Goal: Task Accomplishment & Management: Use online tool/utility

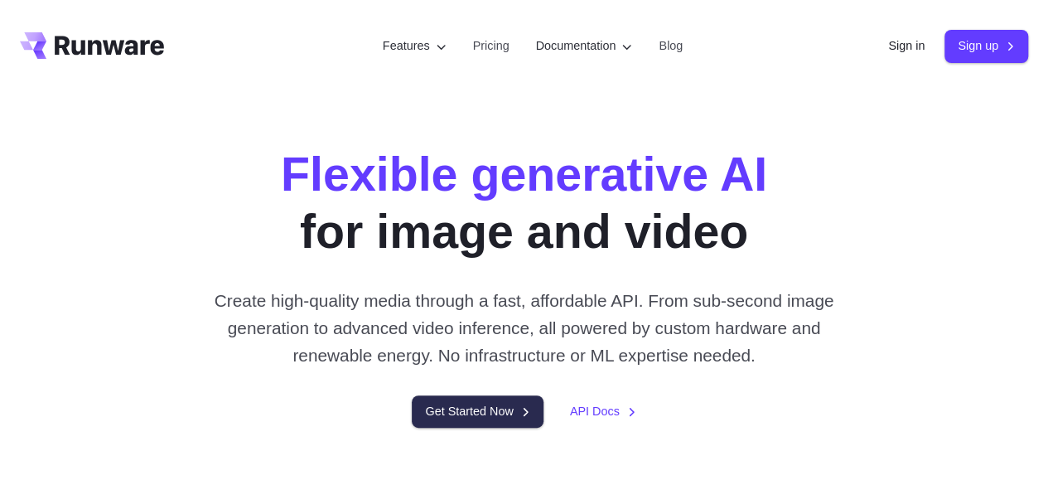
click at [495, 427] on link "Get Started Now" at bounding box center [477, 411] width 131 height 32
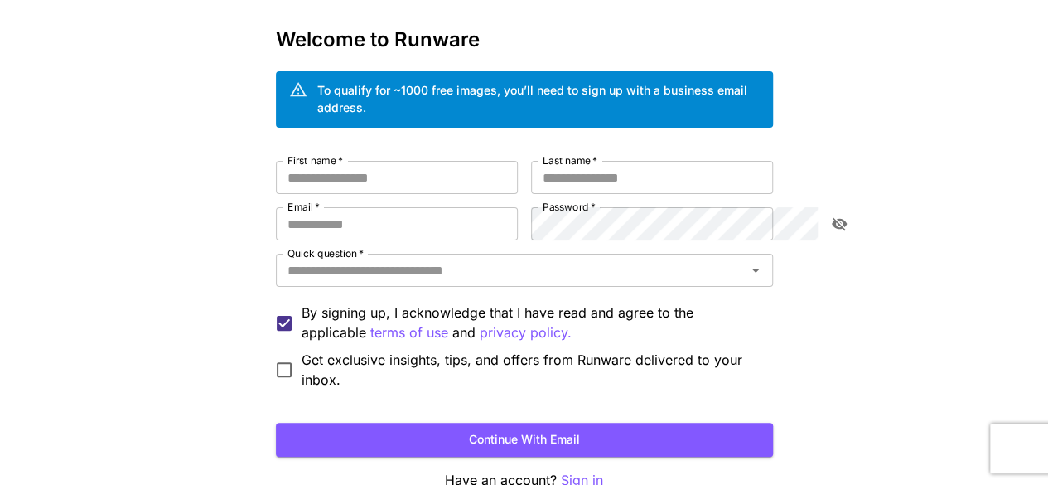
scroll to position [83, 0]
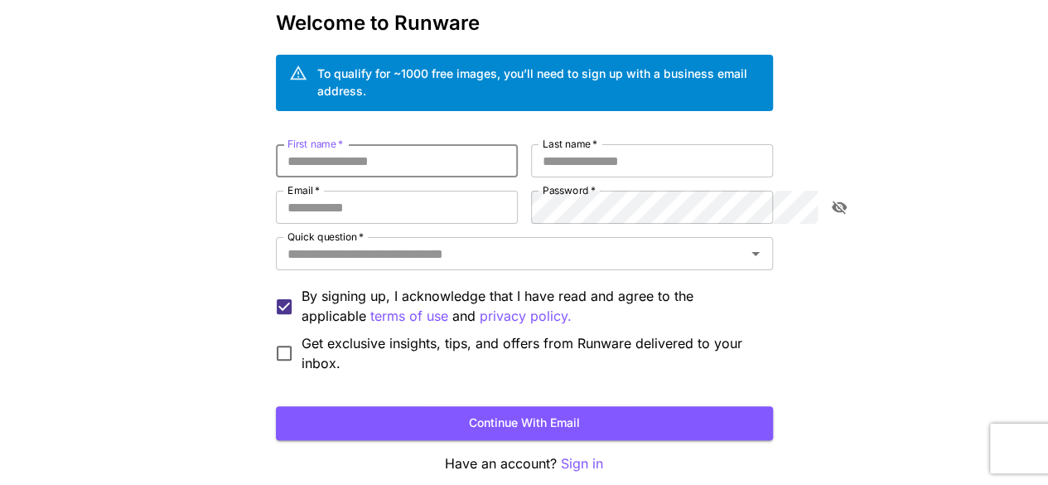
click at [358, 145] on input "First name   *" at bounding box center [397, 160] width 242 height 33
click at [331, 144] on input "First name   *" at bounding box center [397, 160] width 242 height 33
click at [319, 191] on input "Email   *" at bounding box center [397, 207] width 242 height 33
type input "**********"
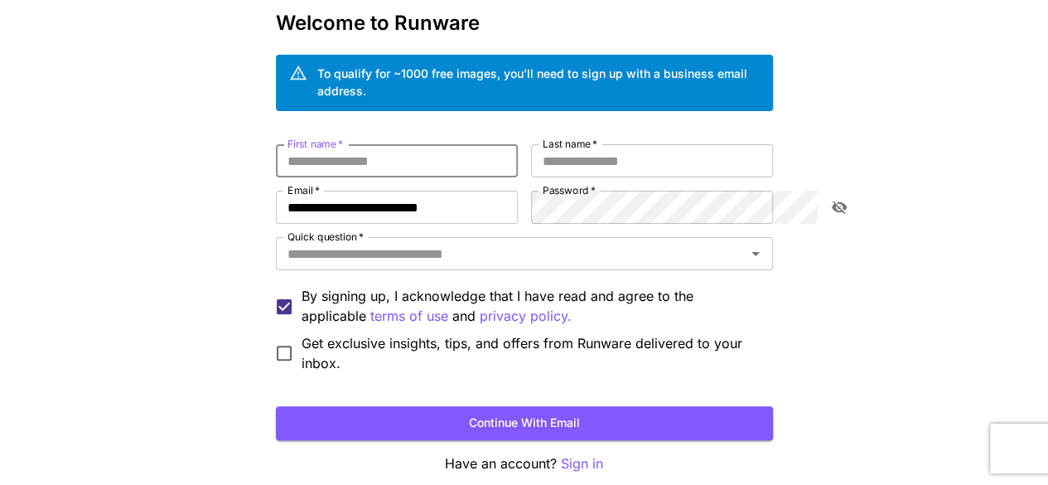
click at [328, 152] on input "First name   *" at bounding box center [397, 160] width 242 height 33
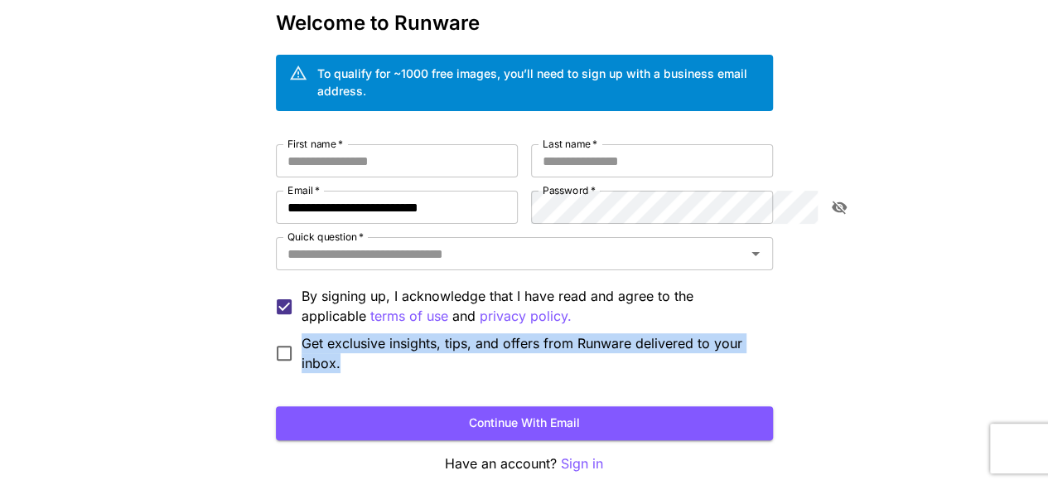
click at [276, 339] on div "Get exclusive insights, tips, and offers from Runware delivered to your inbox." at bounding box center [524, 353] width 497 height 40
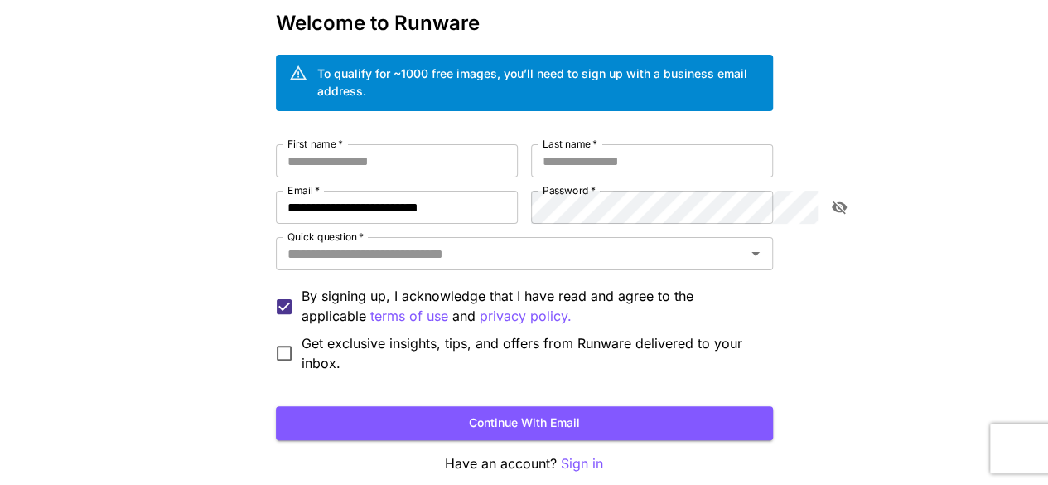
click at [88, 260] on div "**********" at bounding box center [524, 239] width 1048 height 645
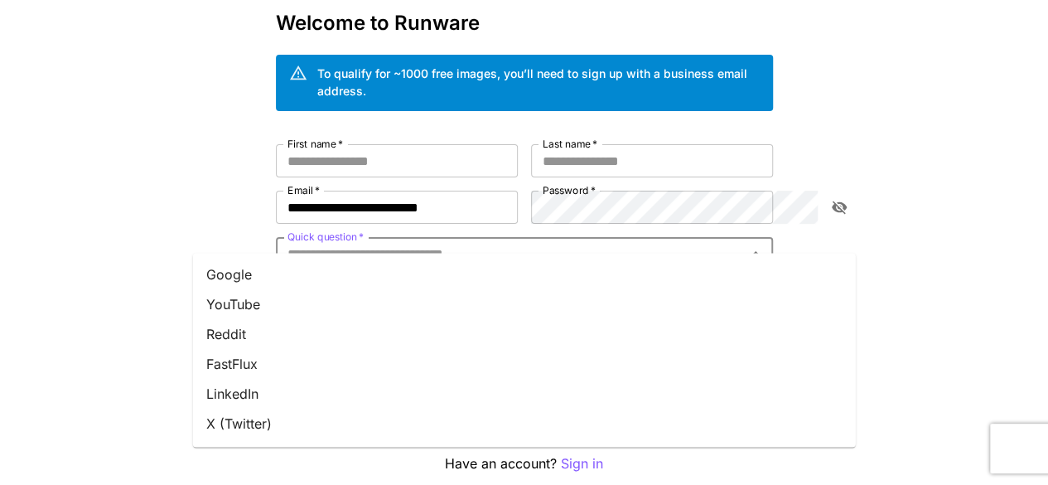
click at [396, 242] on input "Quick question   *" at bounding box center [511, 253] width 460 height 23
click at [233, 296] on li "YouTube" at bounding box center [524, 304] width 663 height 30
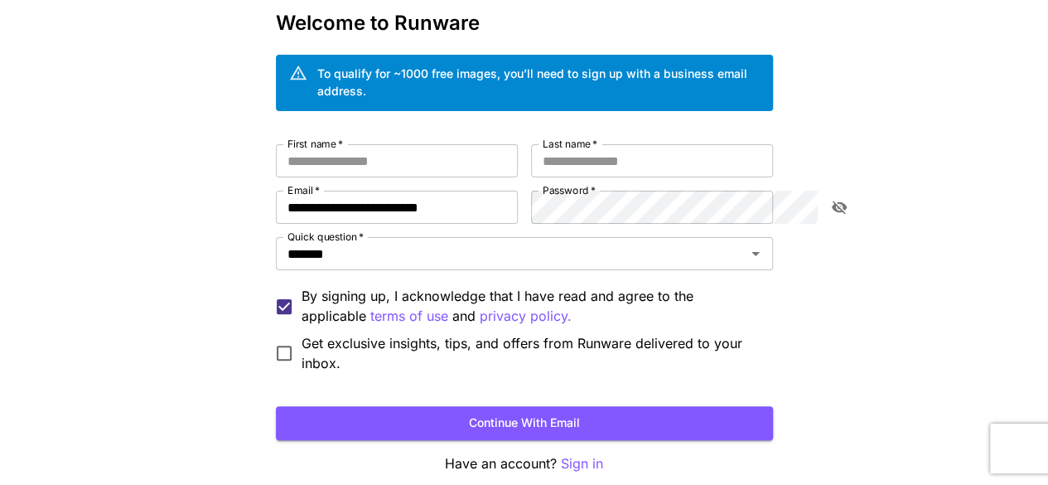
click at [287, 137] on label "First name   *" at bounding box center [315, 144] width 56 height 14
click at [276, 144] on input "First name   *" at bounding box center [397, 160] width 242 height 33
click at [276, 145] on input "First name   *" at bounding box center [397, 160] width 242 height 33
type input "*****"
click at [684, 144] on input "Last name   *" at bounding box center [652, 160] width 242 height 33
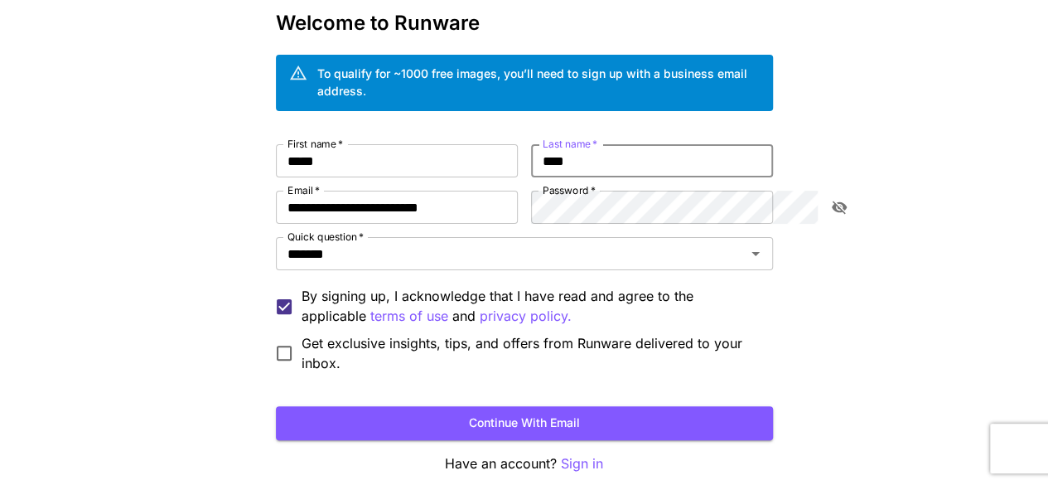
type input "****"
click at [495, 189] on div "**********" at bounding box center [524, 258] width 497 height 229
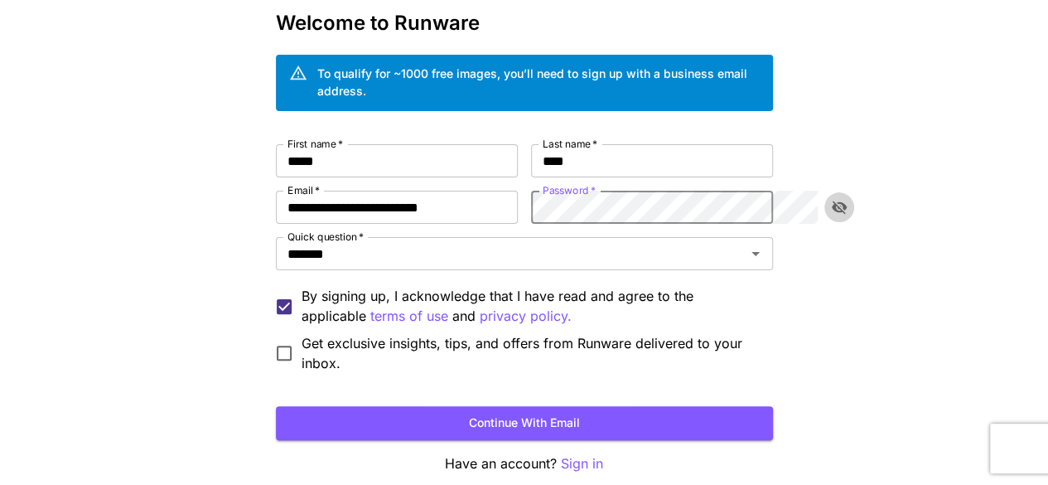
click at [842, 199] on icon "toggle password visibility" at bounding box center [839, 207] width 17 height 17
click at [519, 191] on div "**********" at bounding box center [524, 258] width 497 height 229
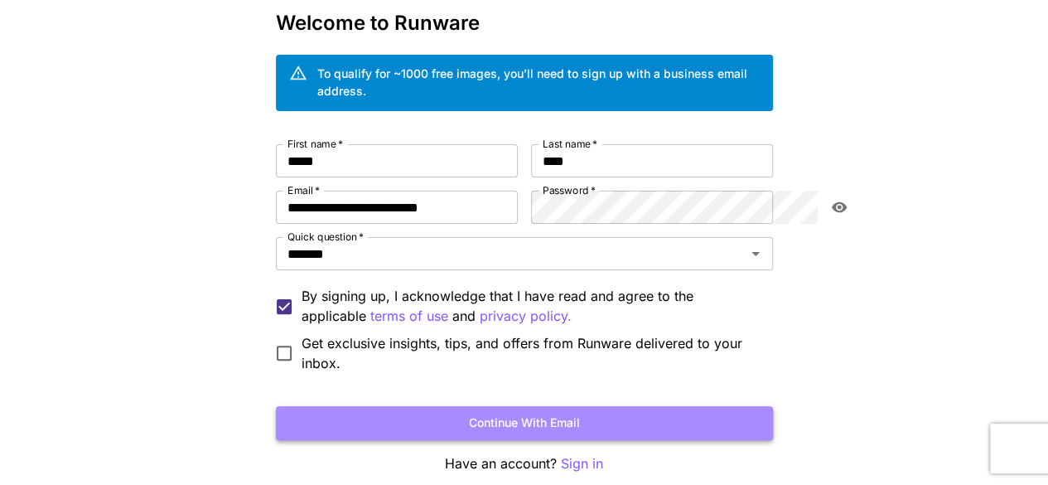
click at [578, 406] on button "Continue with email" at bounding box center [524, 423] width 497 height 34
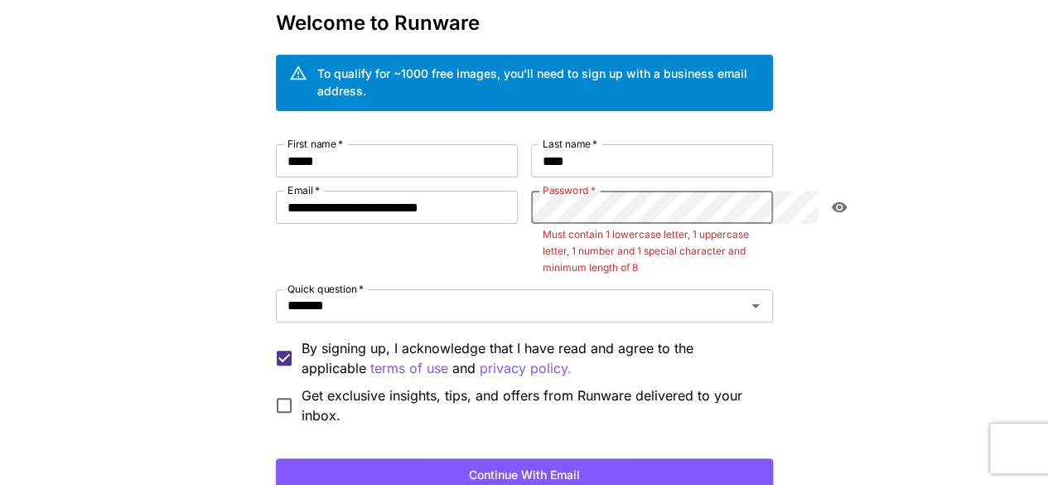
click at [519, 189] on div "**********" at bounding box center [524, 284] width 497 height 281
click at [587, 458] on button "Continue with email" at bounding box center [524, 475] width 497 height 34
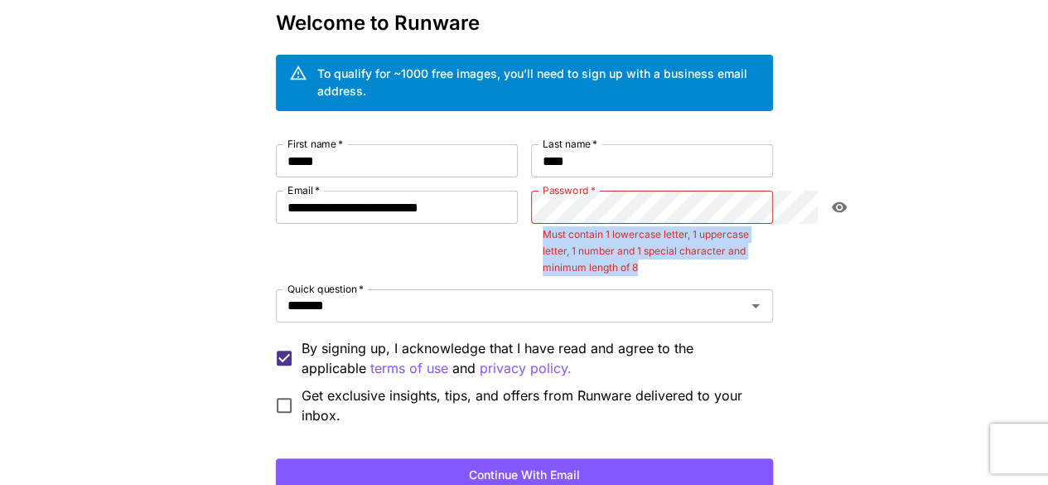
drag, startPoint x: 779, startPoint y: 233, endPoint x: 541, endPoint y: 216, distance: 238.3
click at [541, 216] on div "Password   * Password   * Must contain 1 lowercase letter, 1 uppercase letter, …" at bounding box center [652, 233] width 242 height 85
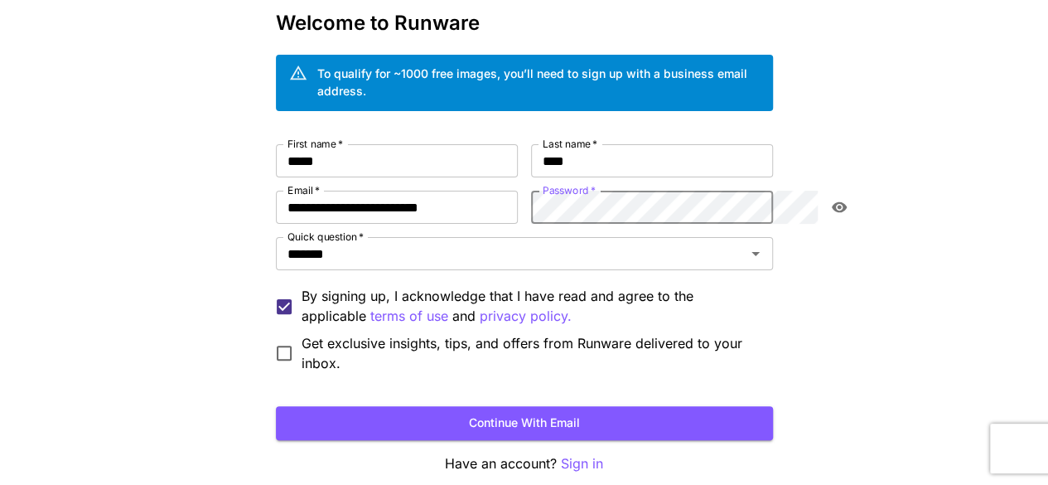
click at [499, 183] on div "**********" at bounding box center [524, 258] width 497 height 229
click at [944, 273] on div "**********" at bounding box center [524, 239] width 1048 height 645
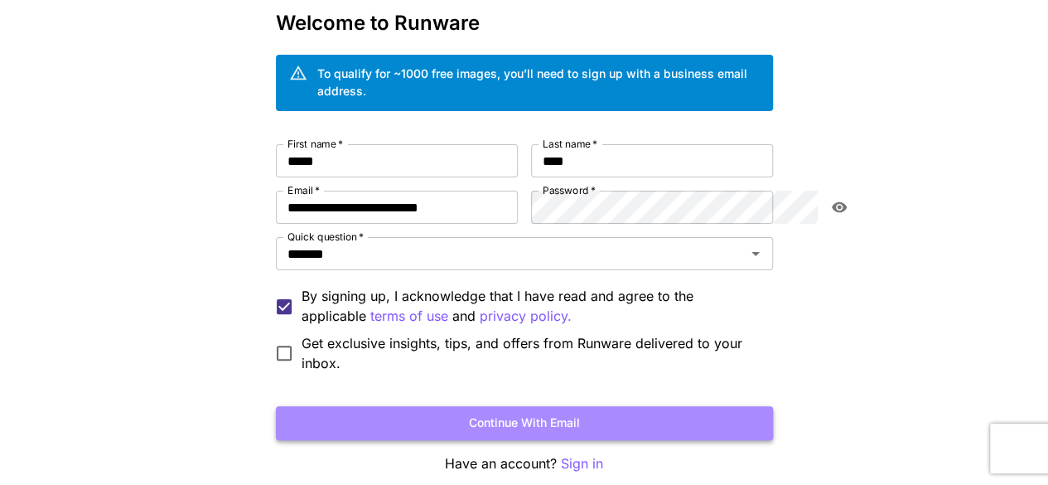
click at [524, 406] on button "Continue with email" at bounding box center [524, 423] width 497 height 34
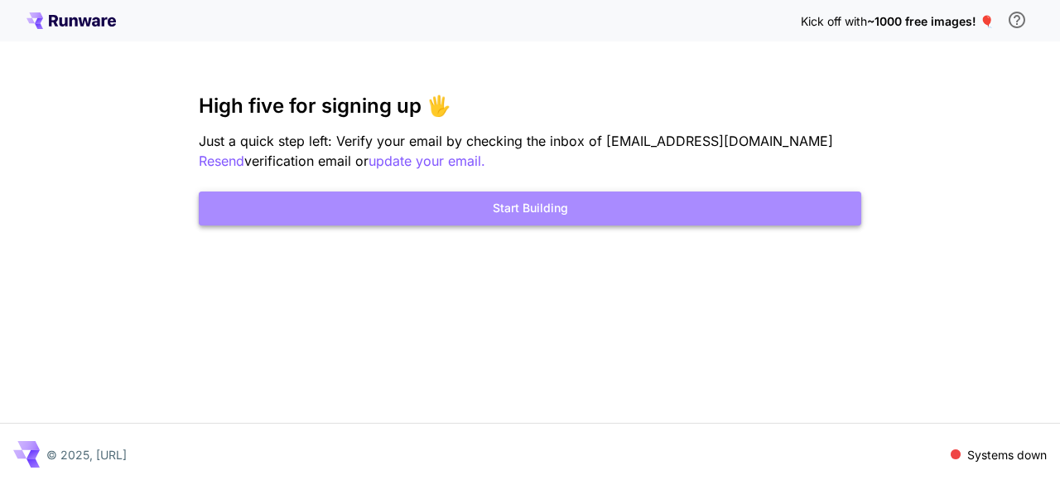
click at [513, 208] on button "Start Building" at bounding box center [530, 208] width 663 height 34
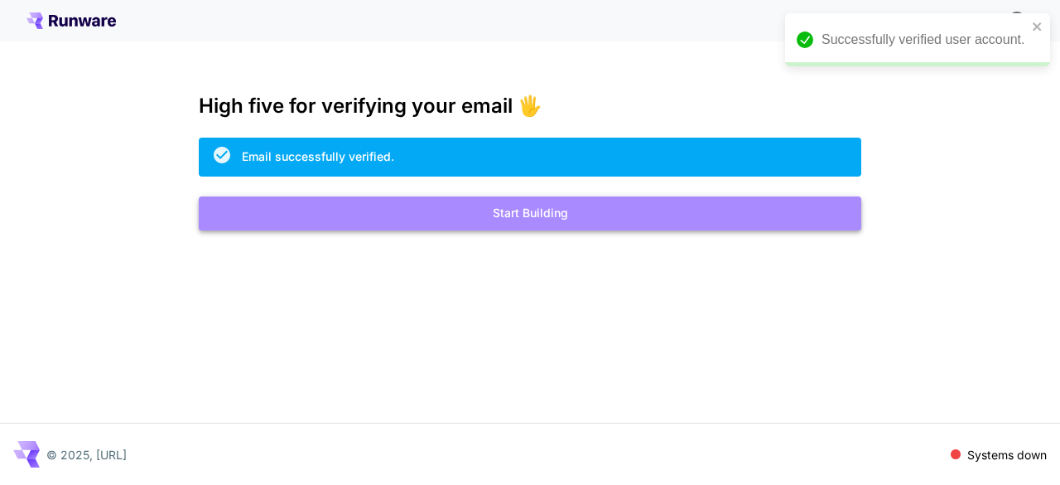
click at [521, 204] on button "Start Building" at bounding box center [530, 213] width 663 height 34
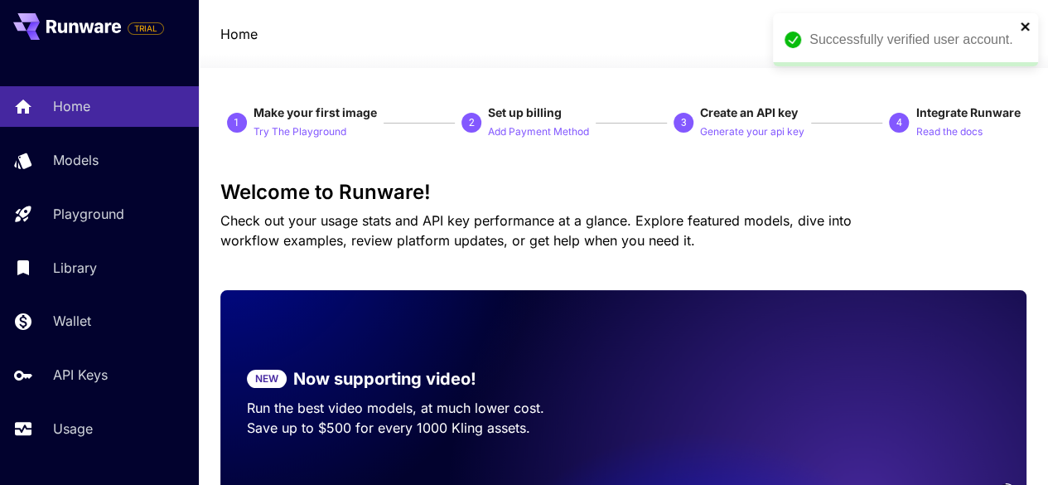
click at [1029, 26] on icon "close" at bounding box center [1026, 26] width 12 height 13
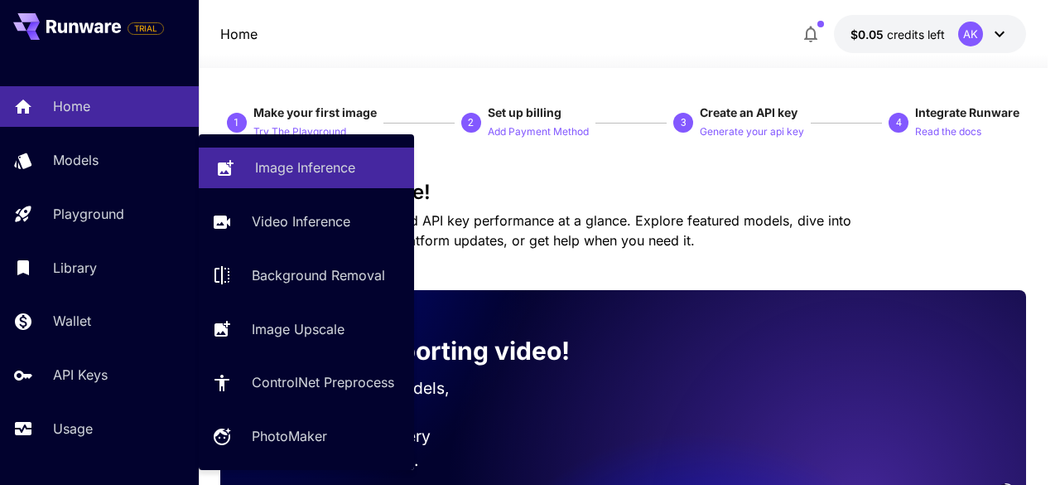
click at [307, 167] on p "Image Inference" at bounding box center [305, 167] width 100 height 20
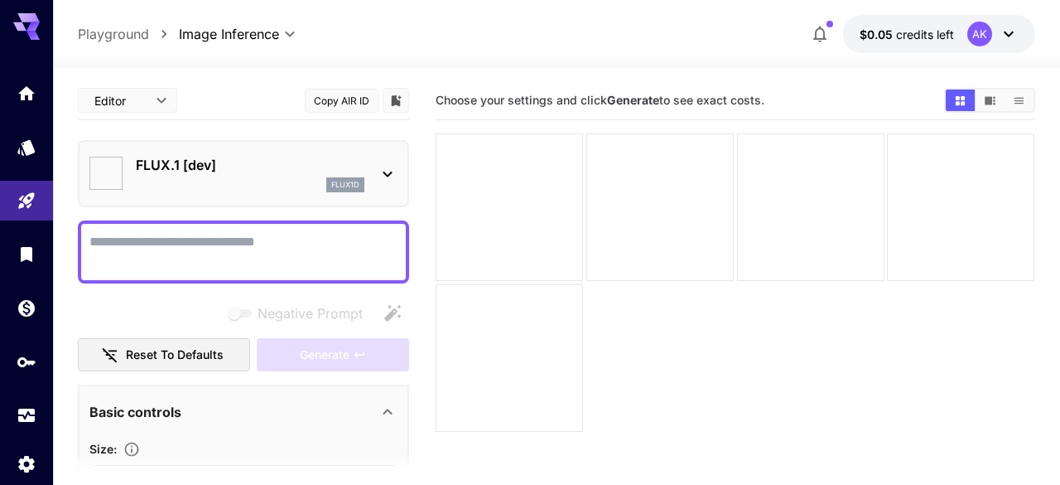
type input "**********"
paste textarea "**********"
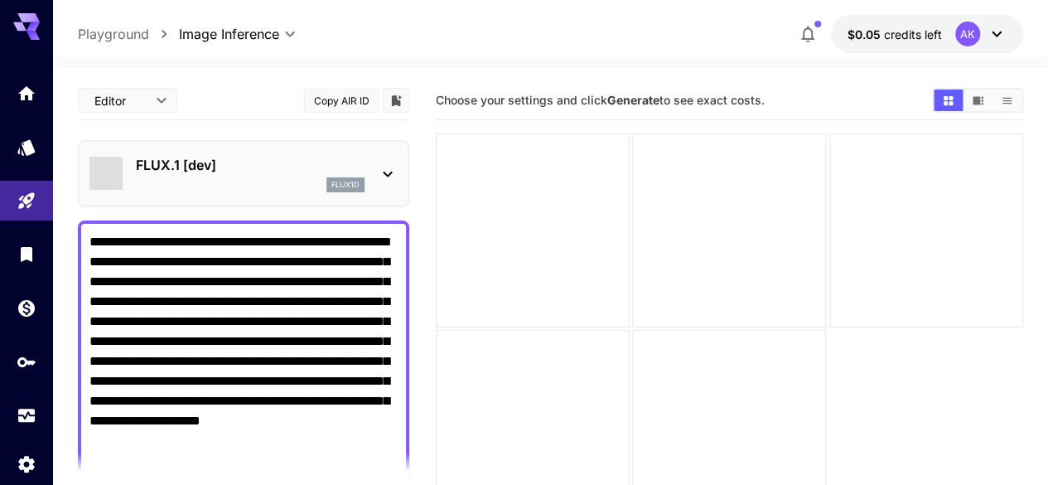
scroll to position [331, 0]
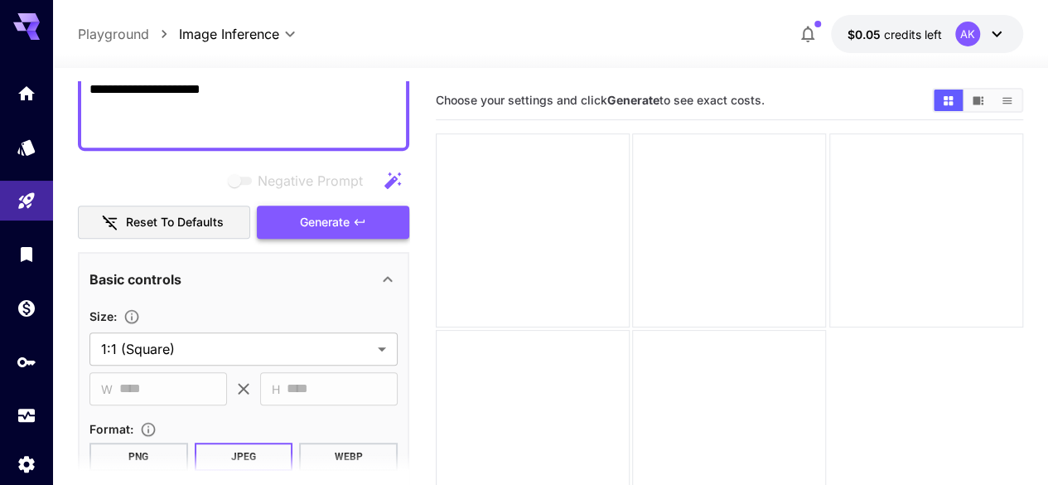
type textarea "**********"
click at [338, 224] on span "Generate" at bounding box center [325, 222] width 50 height 21
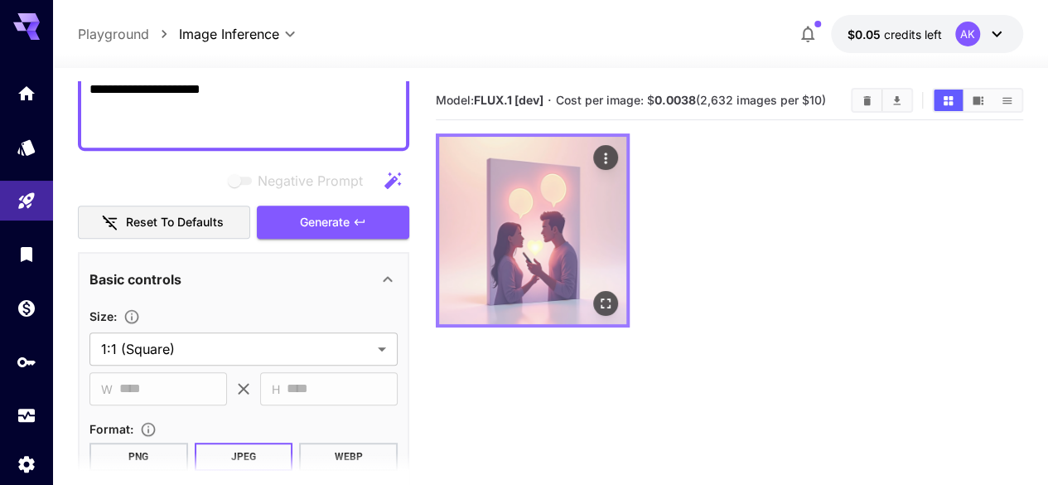
click at [597, 295] on icon "Open in fullscreen" at bounding box center [605, 303] width 17 height 17
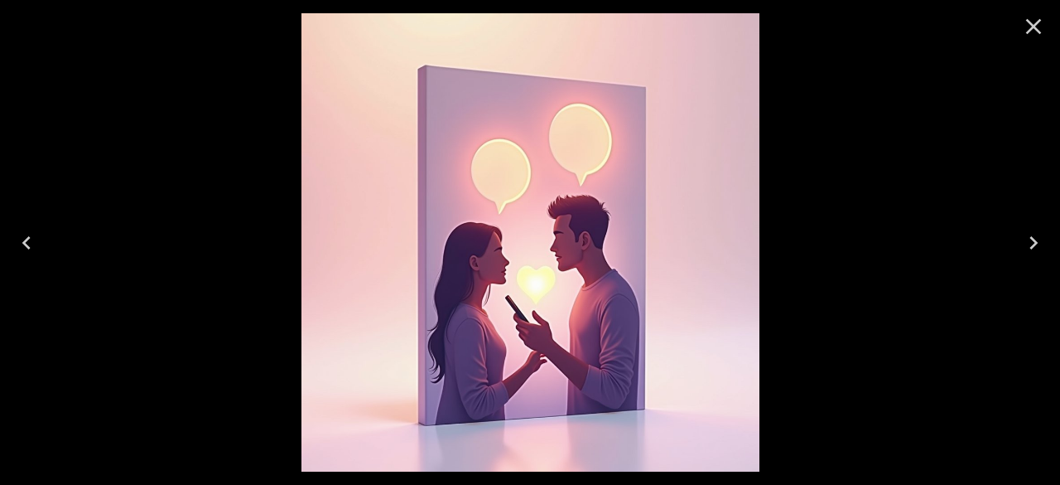
click at [222, 258] on div at bounding box center [530, 242] width 1060 height 485
click at [1028, 22] on icon "Close" at bounding box center [1034, 27] width 16 height 16
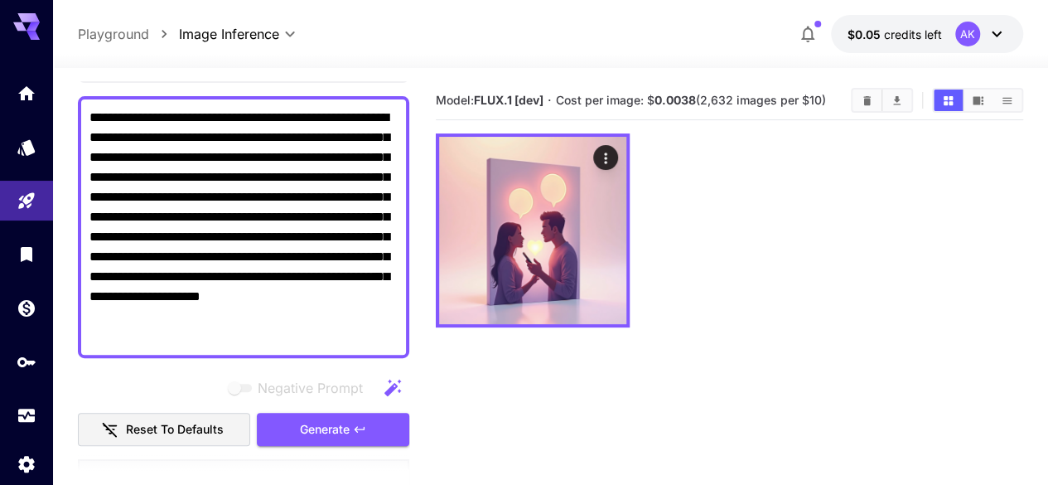
scroll to position [0, 0]
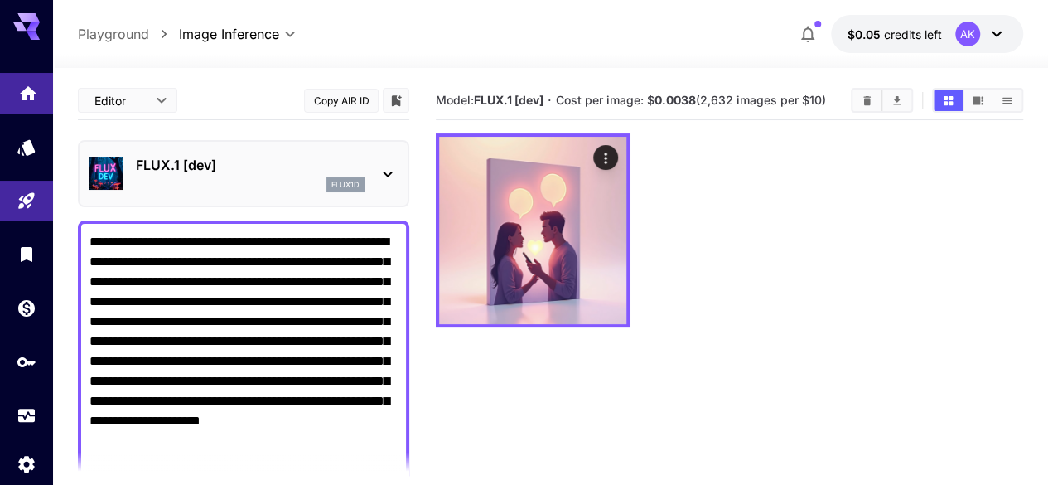
click at [27, 78] on link at bounding box center [26, 93] width 53 height 41
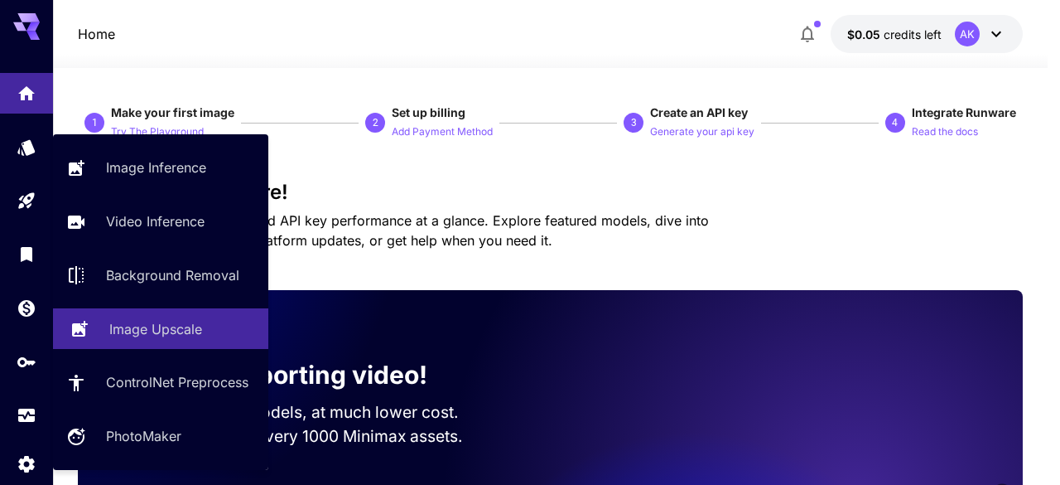
click at [133, 329] on p "Image Upscale" at bounding box center [155, 329] width 93 height 20
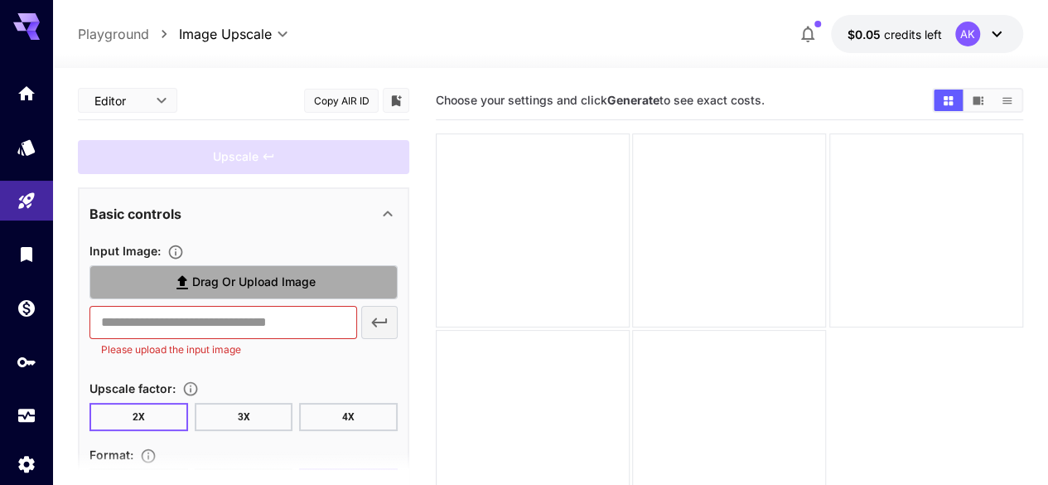
click at [260, 278] on span "Drag or upload image" at bounding box center [253, 282] width 123 height 21
click at [0, 0] on input "Drag or upload image" at bounding box center [0, 0] width 0 height 0
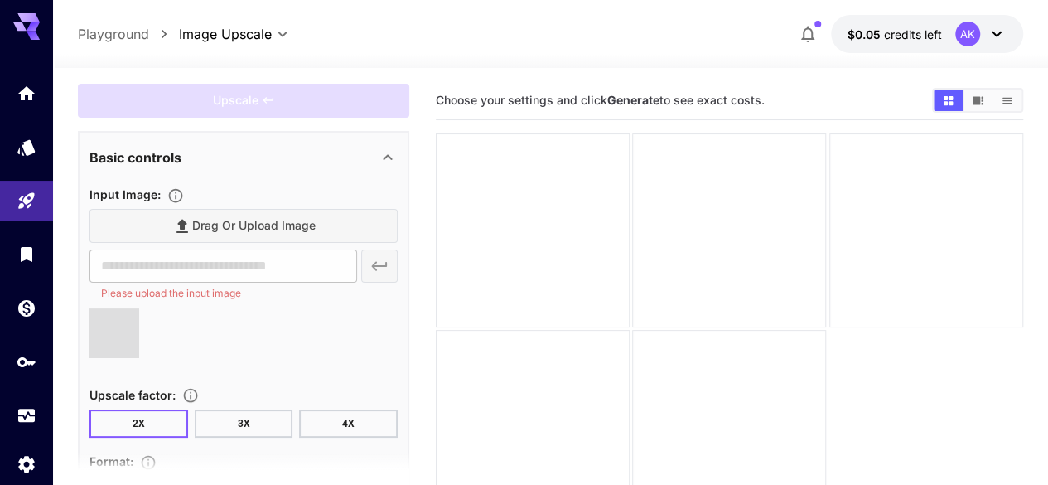
scroll to position [166, 0]
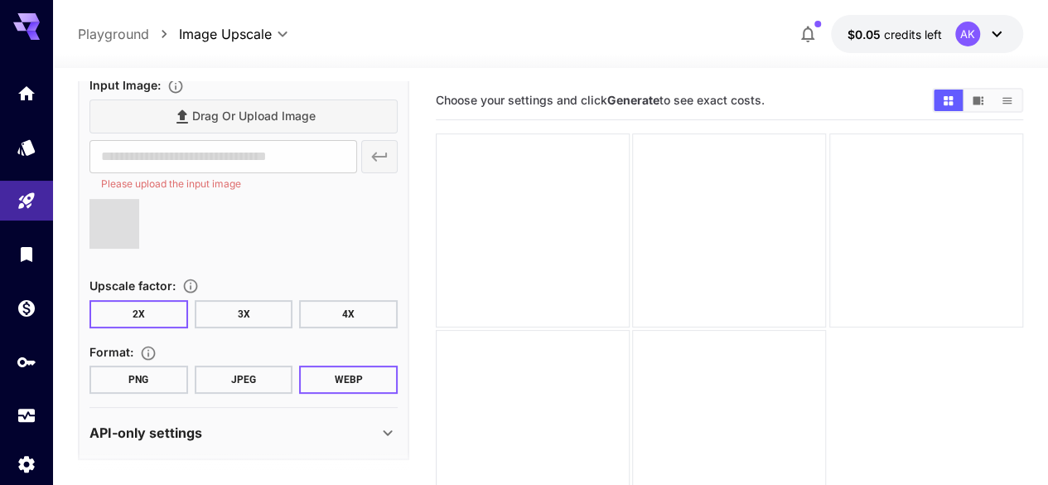
type input "**********"
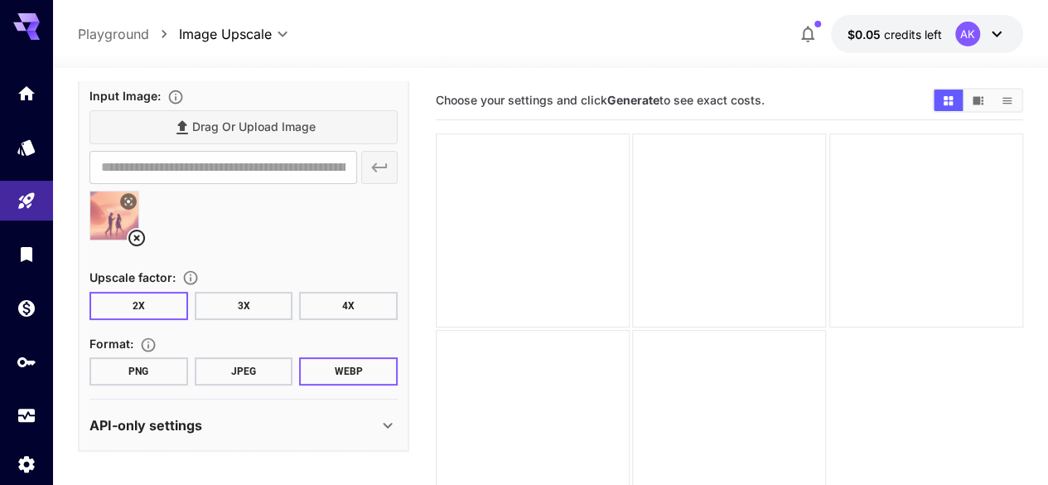
scroll to position [153, 0]
click at [360, 306] on button "4X" at bounding box center [348, 307] width 99 height 28
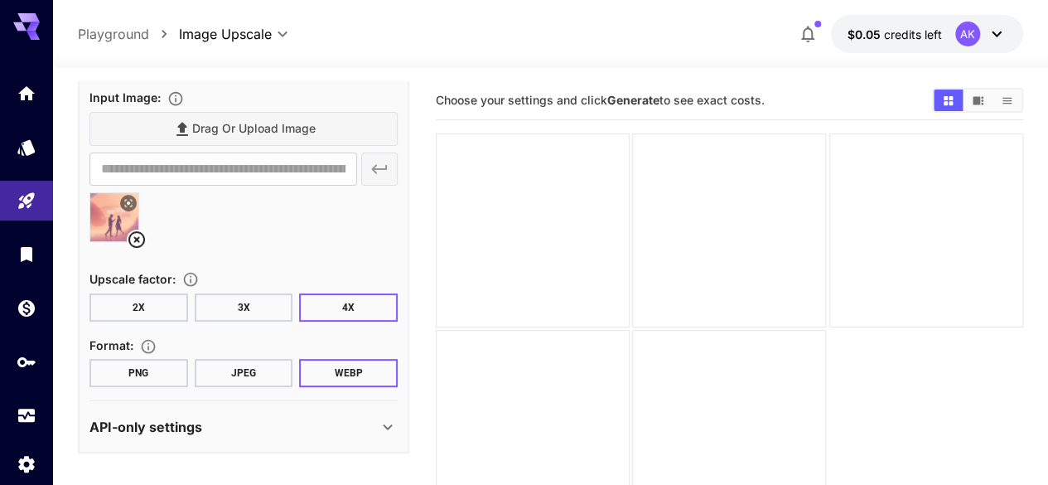
click at [149, 369] on button "PNG" at bounding box center [138, 373] width 99 height 28
click at [391, 424] on icon at bounding box center [387, 427] width 9 height 6
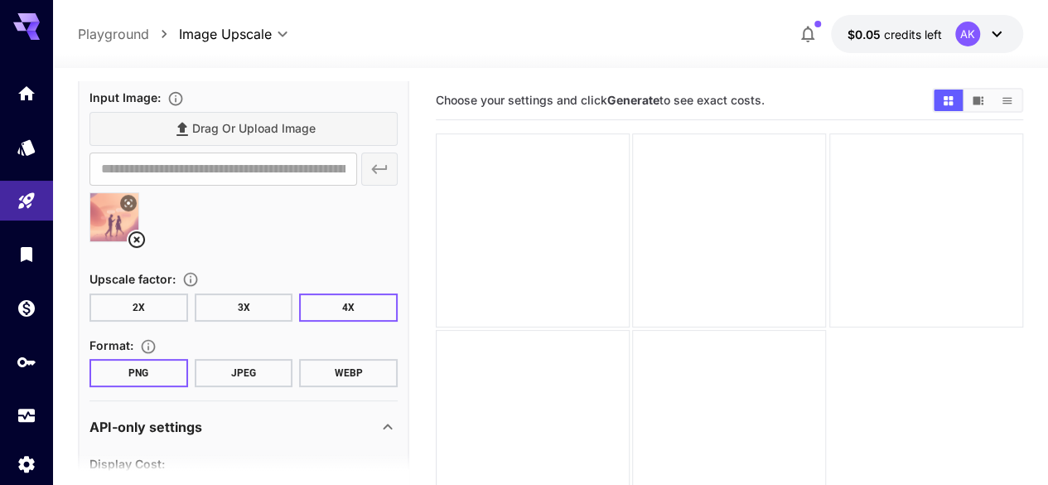
click at [391, 423] on icon at bounding box center [388, 427] width 20 height 20
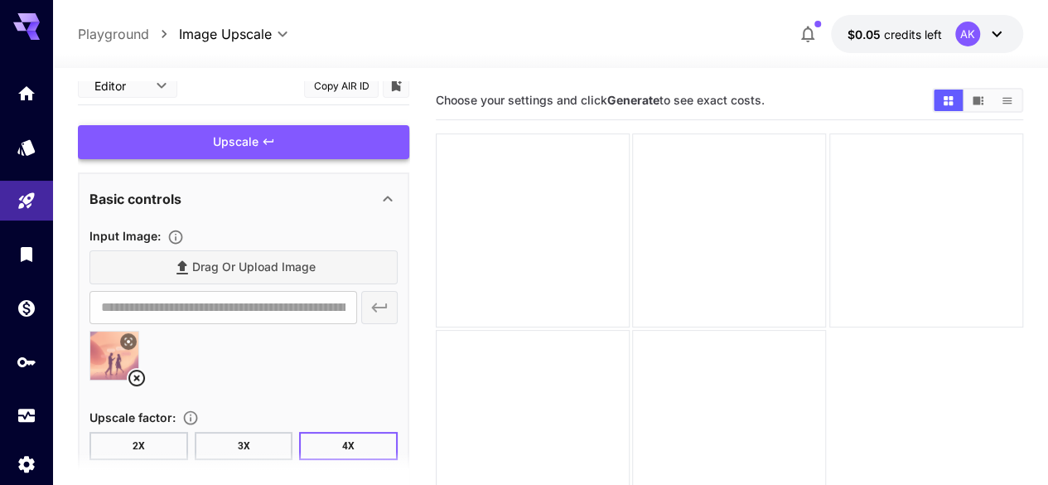
scroll to position [0, 0]
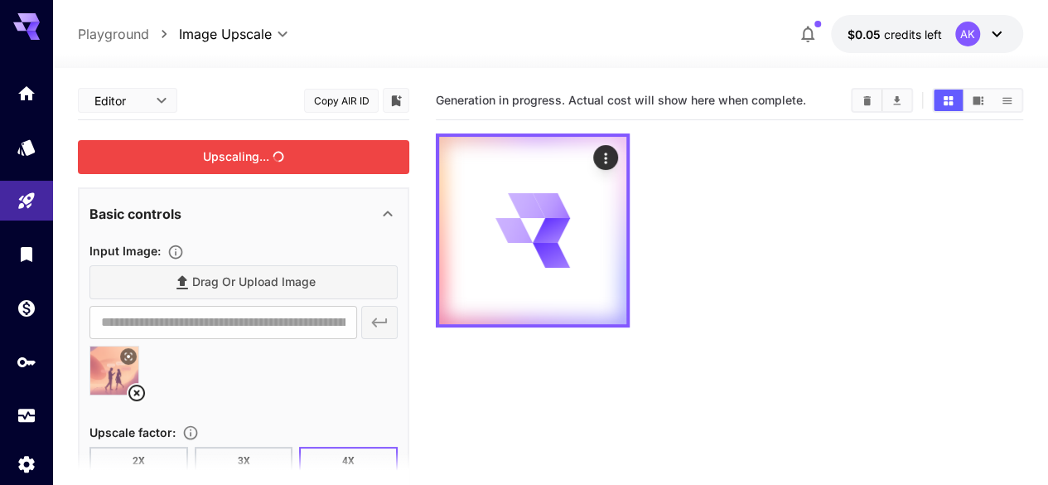
click at [225, 155] on div "Upscaling..." at bounding box center [243, 157] width 331 height 34
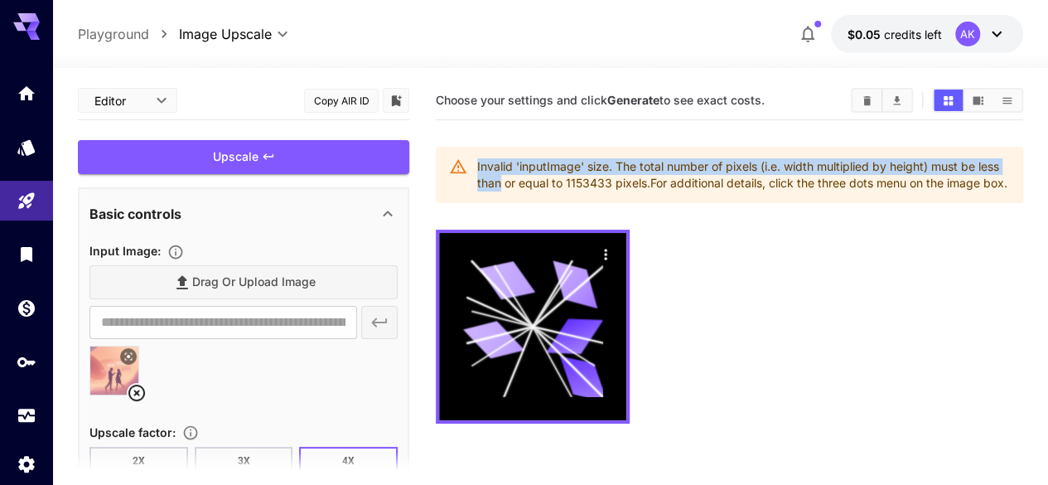
drag, startPoint x: 502, startPoint y: 190, endPoint x: 462, endPoint y: 160, distance: 49.7
click at [462, 160] on div "Invalid 'inputImage' size. The total number of pixels (i.e. width multiplied by…" at bounding box center [729, 175] width 587 height 56
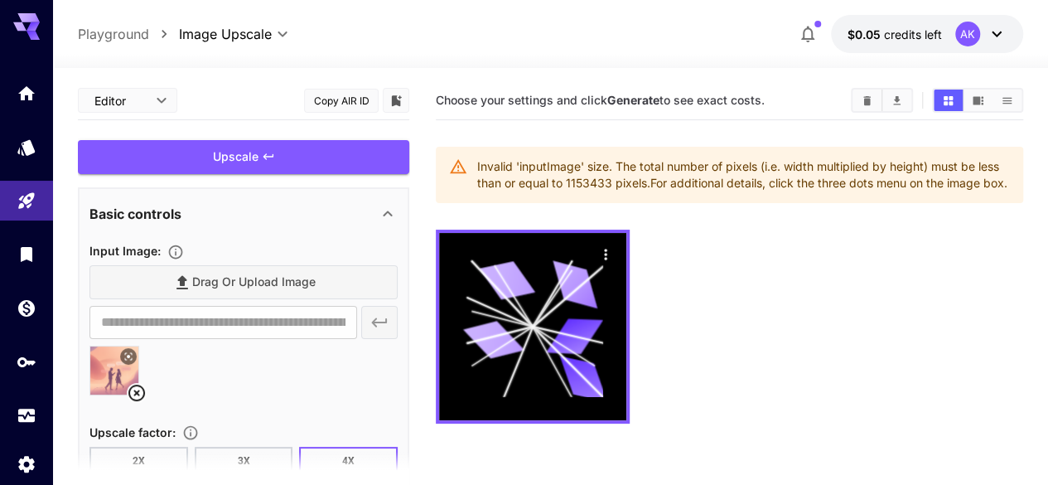
click at [504, 198] on div "Invalid 'inputImage' size. The total number of pixels (i.e. width multiplied by…" at bounding box center [743, 175] width 533 height 46
drag, startPoint x: 509, startPoint y: 206, endPoint x: 471, endPoint y: 152, distance: 66.0
click at [471, 152] on div "Invalid 'inputImage' size. The total number of pixels (i.e. width multiplied by…" at bounding box center [729, 175] width 587 height 56
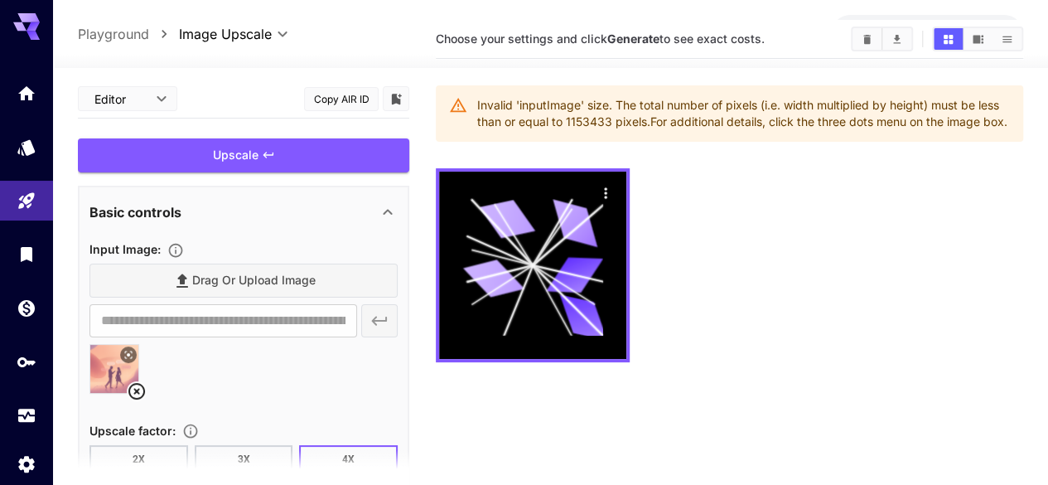
scroll to position [83, 0]
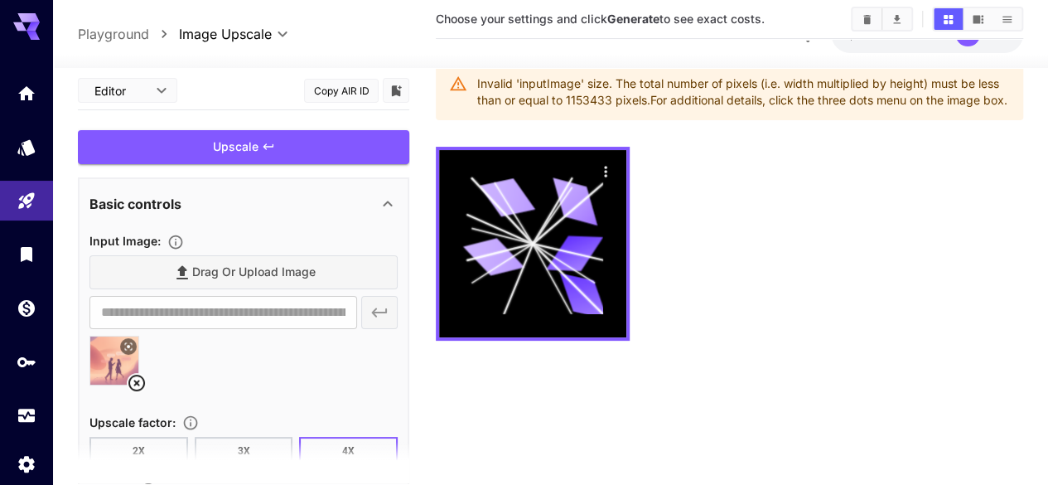
click at [526, 413] on section "Choose your settings and click Generate to see exact costs. Invalid 'inputImage…" at bounding box center [729, 240] width 587 height 485
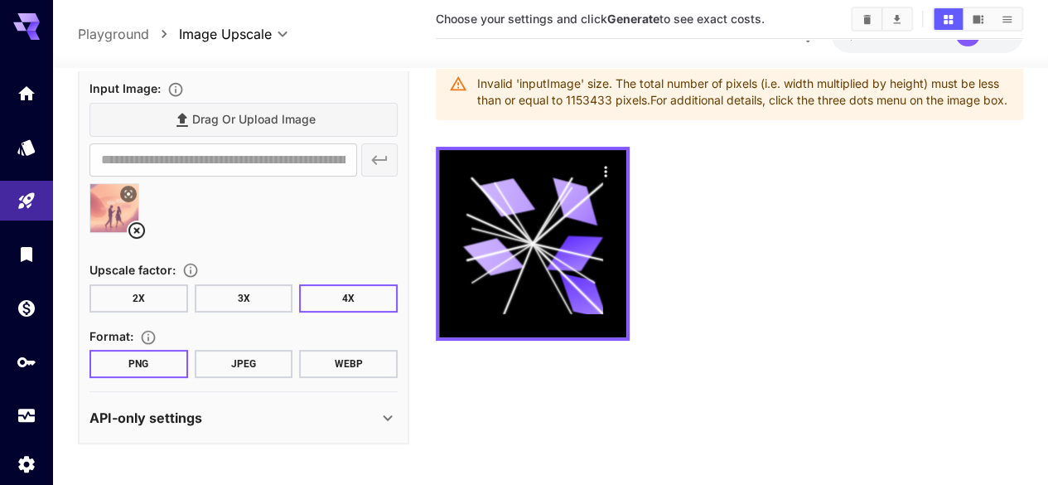
scroll to position [153, 0]
click at [272, 299] on button "3X" at bounding box center [244, 297] width 99 height 28
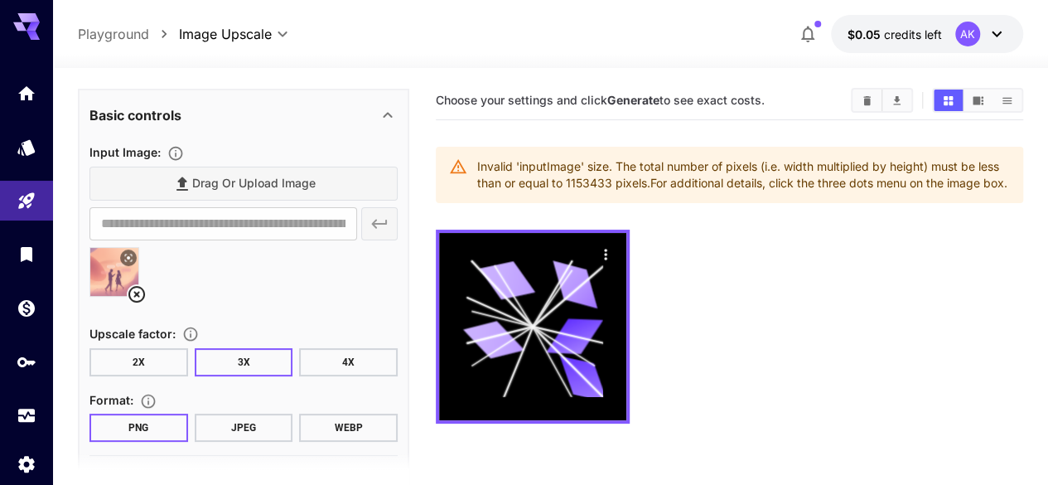
scroll to position [0, 0]
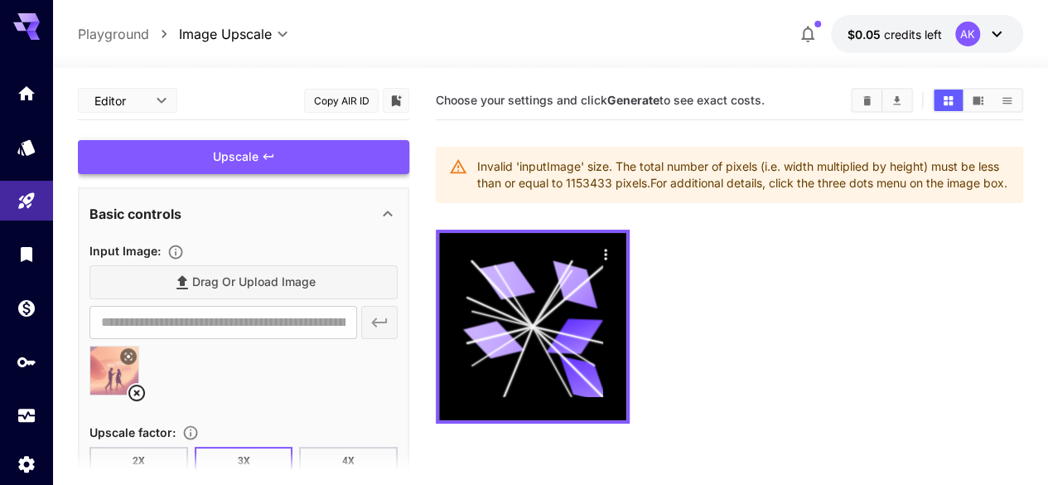
click at [219, 147] on div "Upscale" at bounding box center [243, 157] width 331 height 34
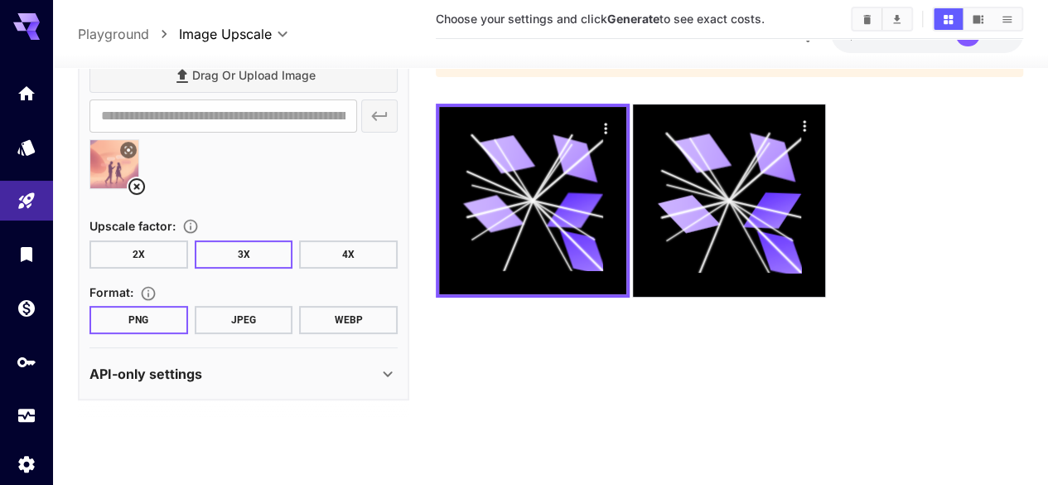
scroll to position [131, 0]
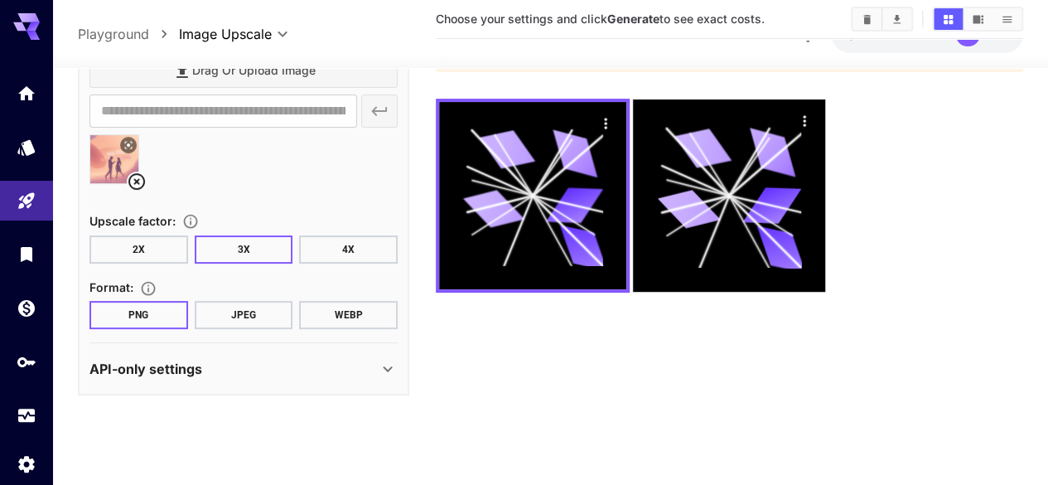
click at [159, 241] on button "2X" at bounding box center [138, 249] width 99 height 28
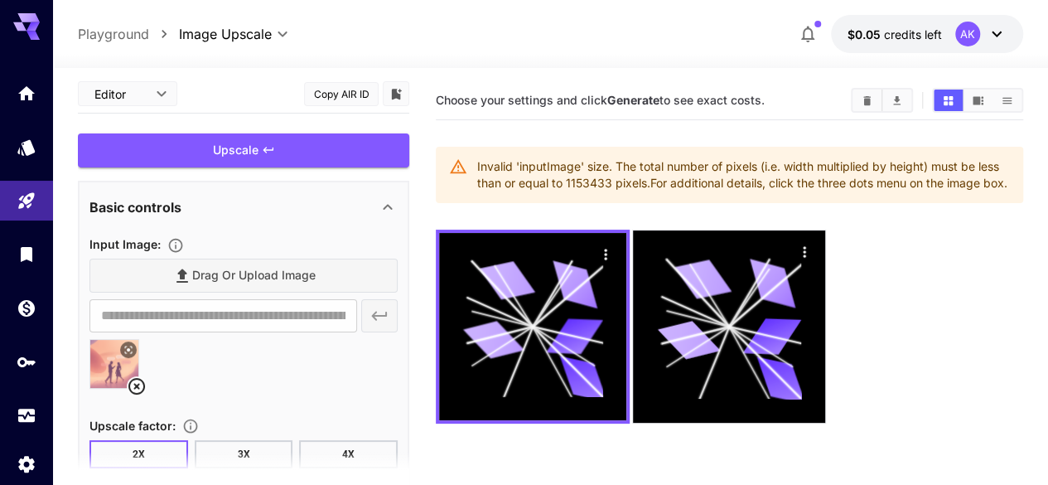
scroll to position [0, 0]
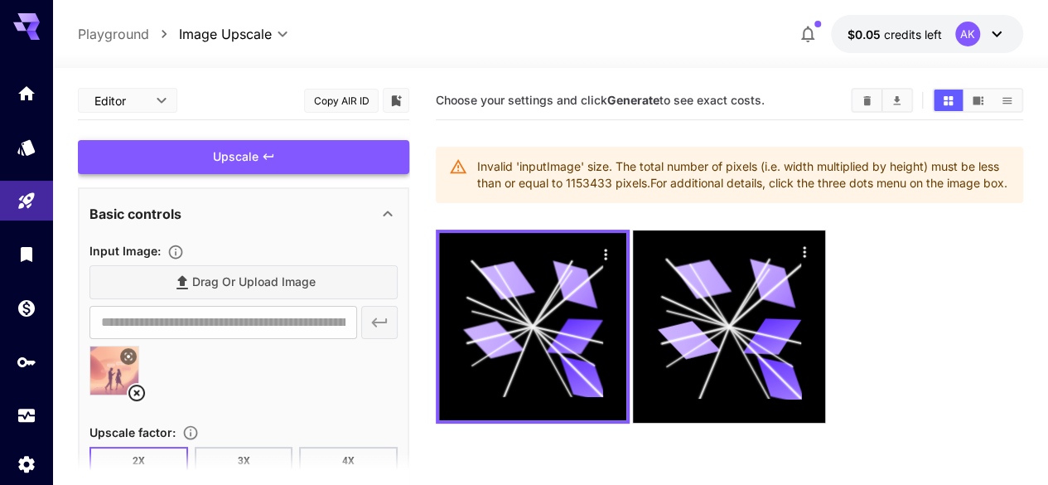
click at [210, 160] on div "Upscale" at bounding box center [243, 157] width 331 height 34
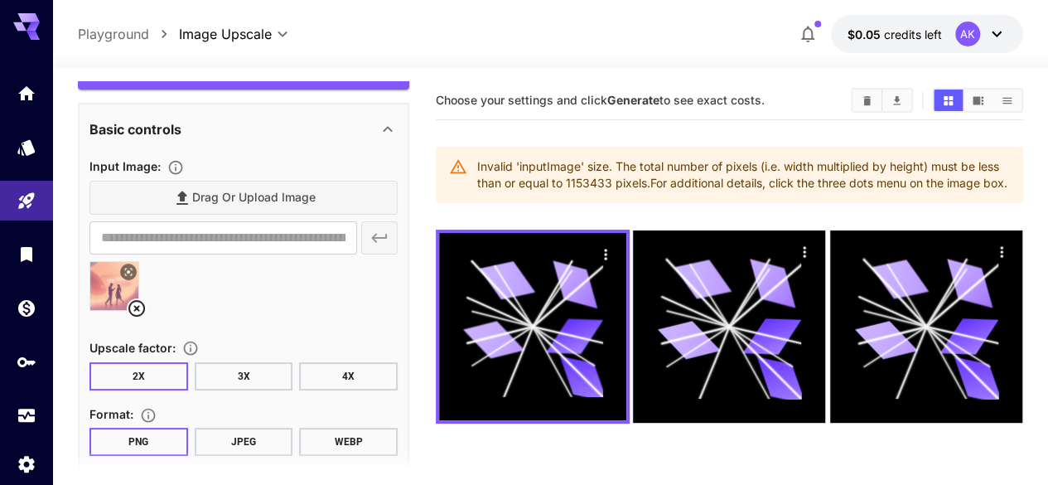
scroll to position [153, 0]
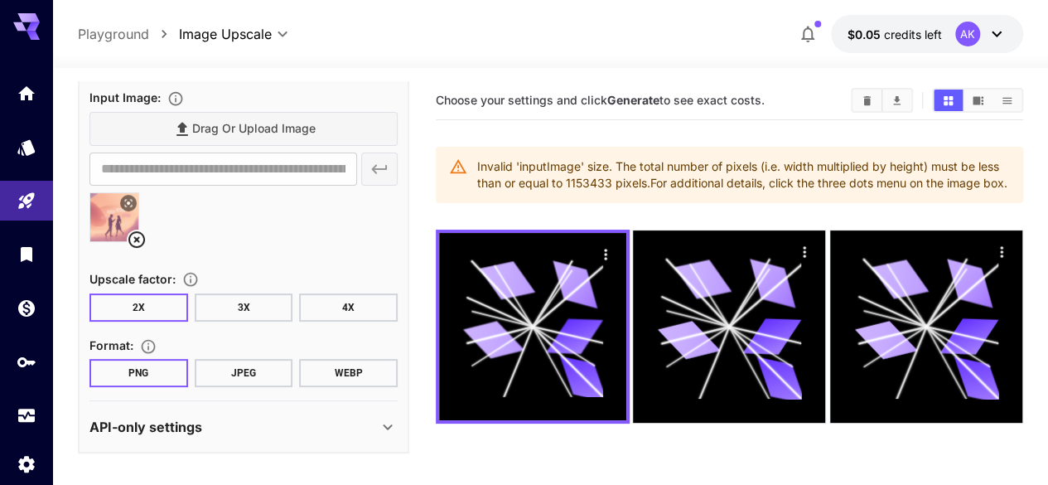
click at [116, 225] on img at bounding box center [114, 217] width 48 height 48
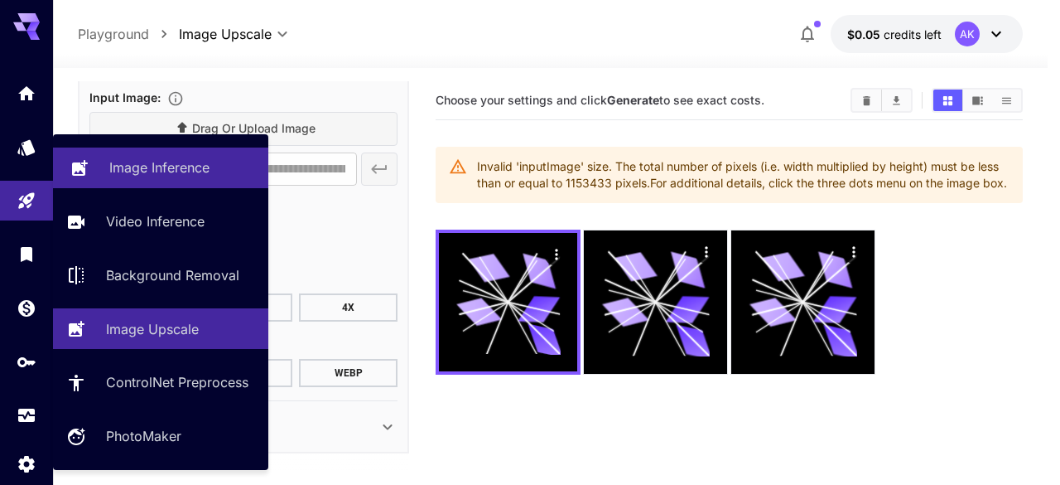
click at [136, 167] on p "Image Inference" at bounding box center [159, 167] width 100 height 20
type input "**********"
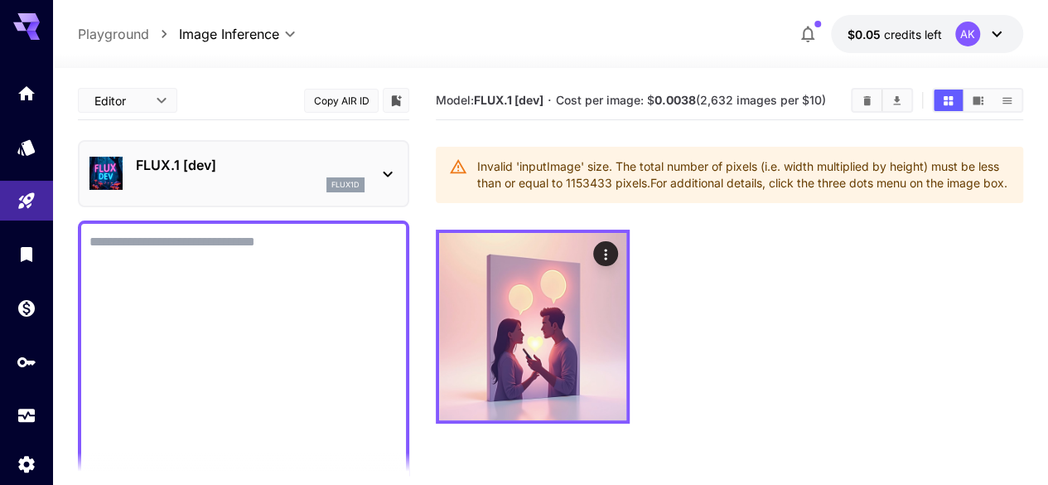
drag, startPoint x: 196, startPoint y: 213, endPoint x: 0, endPoint y: 64, distance: 245.9
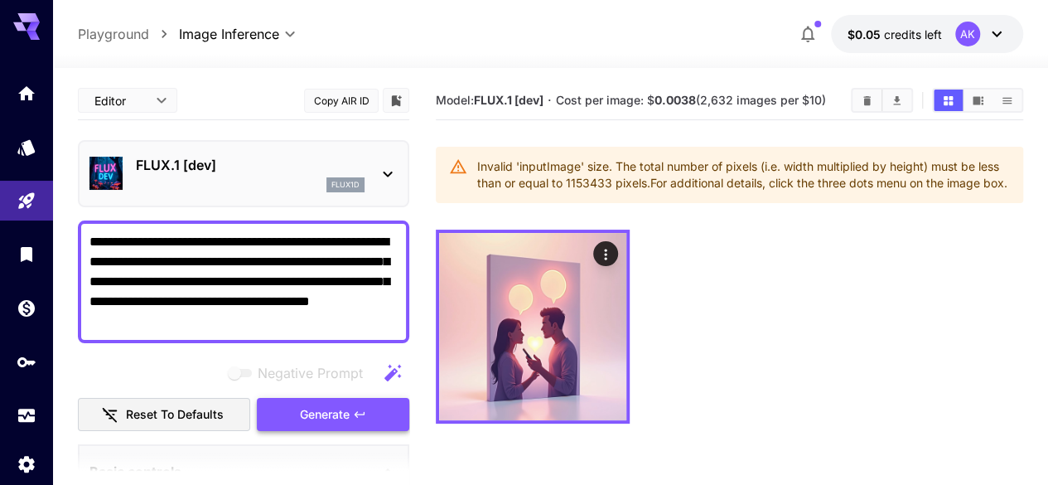
click at [340, 411] on span "Generate" at bounding box center [325, 414] width 50 height 21
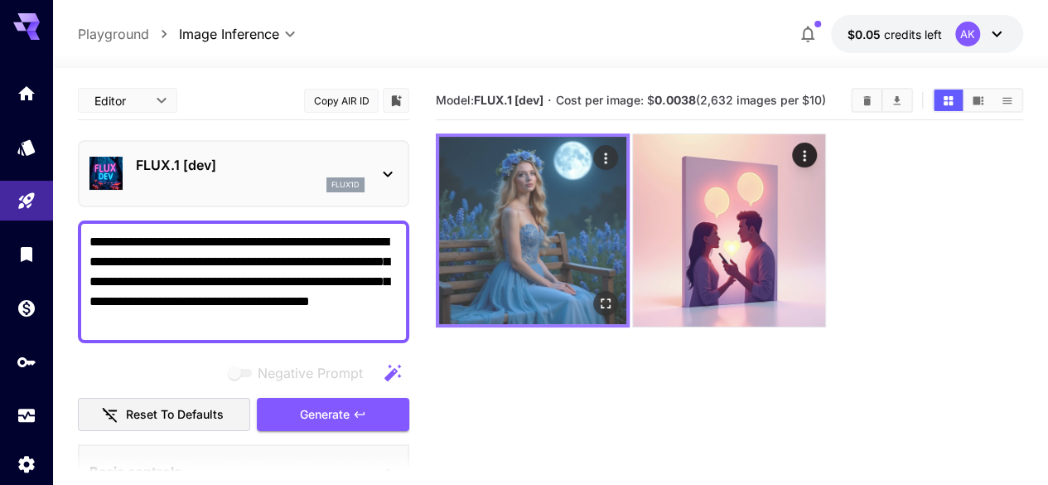
click at [479, 193] on img at bounding box center [532, 230] width 187 height 187
click at [502, 185] on img at bounding box center [532, 230] width 187 height 187
click at [597, 295] on icon "Open in fullscreen" at bounding box center [605, 303] width 17 height 17
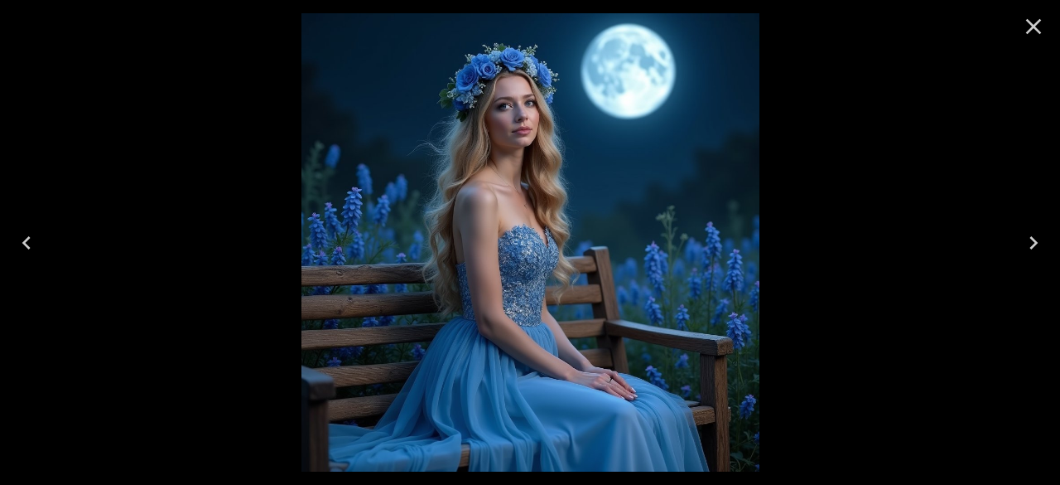
click at [1036, 33] on icon "Close" at bounding box center [1034, 26] width 27 height 27
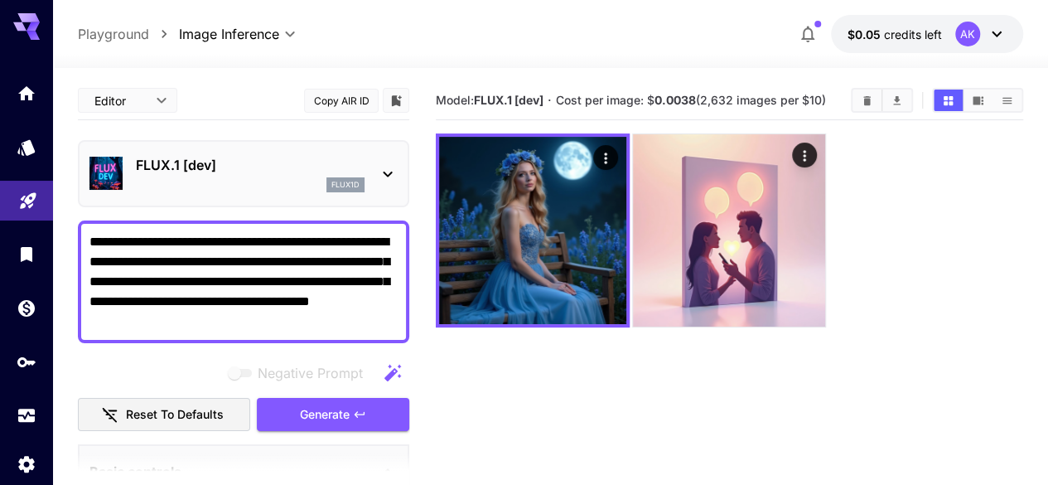
drag, startPoint x: 277, startPoint y: 321, endPoint x: 27, endPoint y: 216, distance: 271.4
click at [27, 216] on div "**********" at bounding box center [524, 308] width 1048 height 616
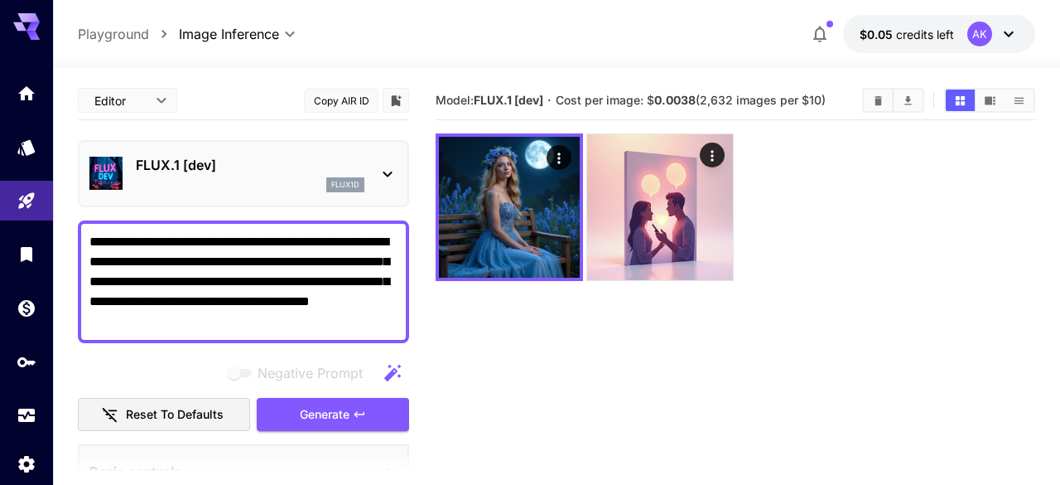
drag, startPoint x: 114, startPoint y: 261, endPoint x: 340, endPoint y: 315, distance: 231.7
click at [340, 315] on textarea "**********" at bounding box center [243, 281] width 308 height 99
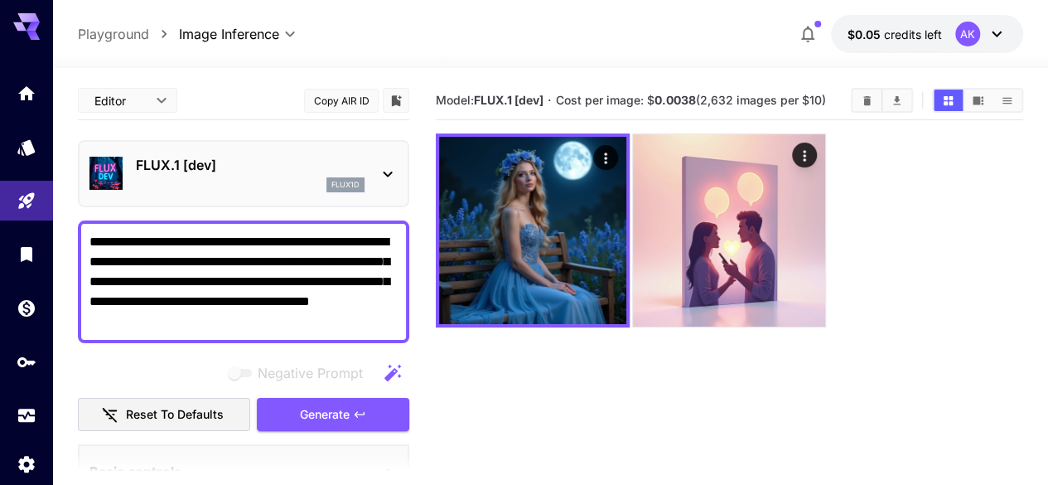
paste textarea "**********"
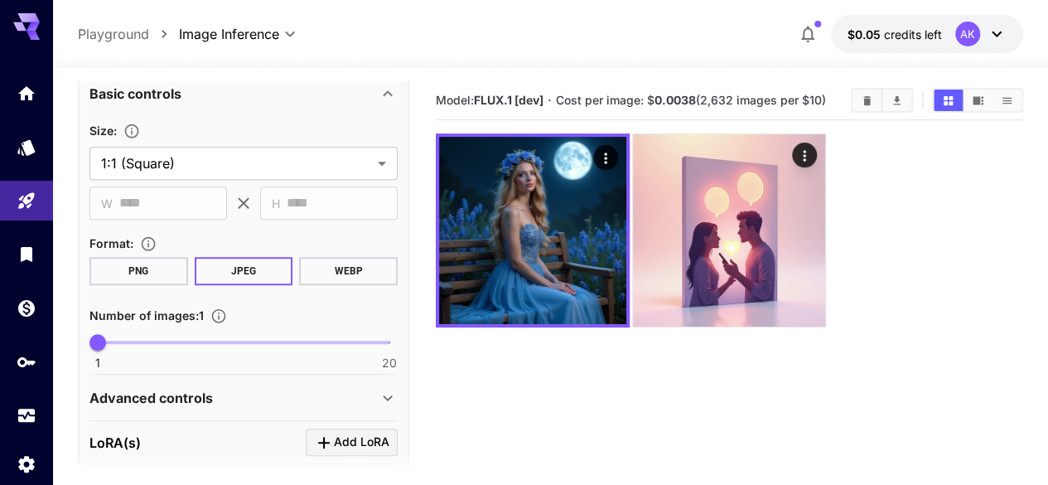
scroll to position [331, 0]
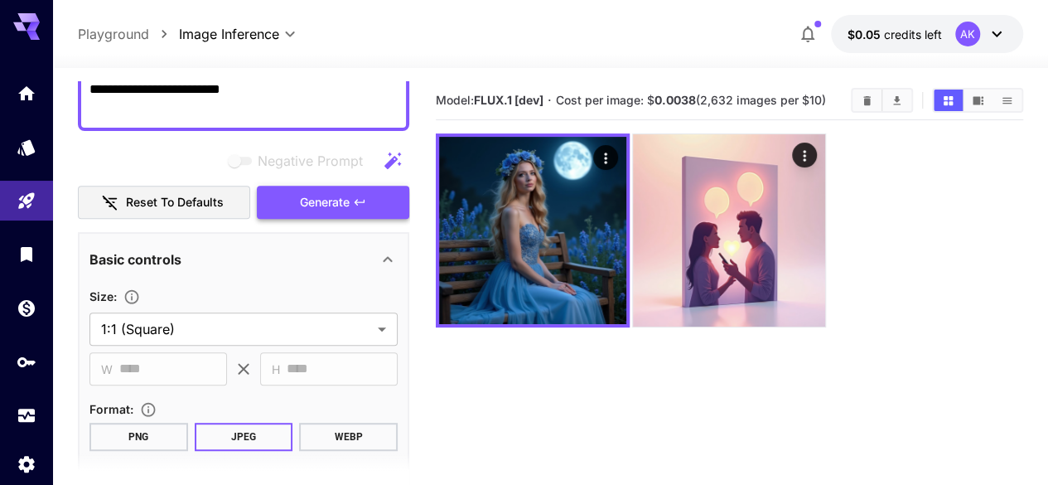
type textarea "**********"
click at [333, 205] on span "Generate" at bounding box center [325, 202] width 50 height 21
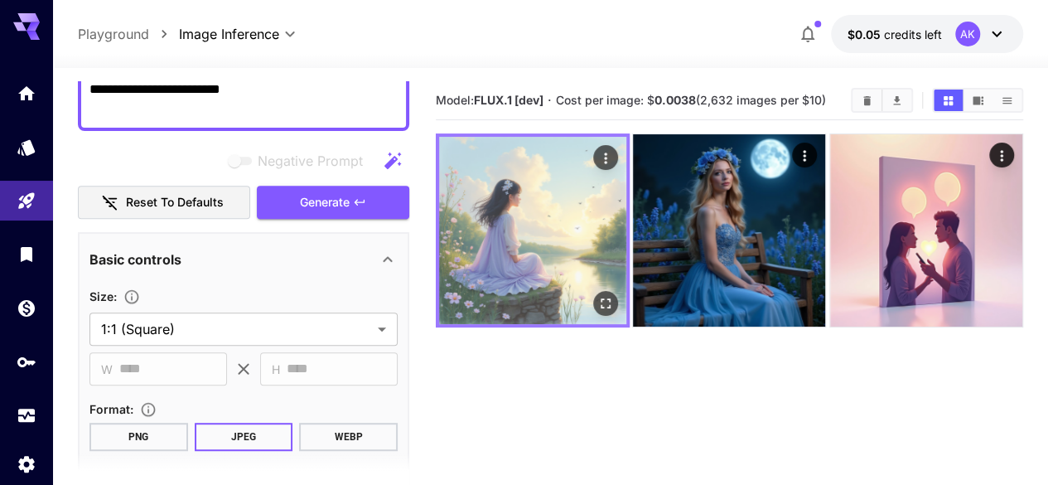
click at [597, 295] on icon "Open in fullscreen" at bounding box center [605, 303] width 17 height 17
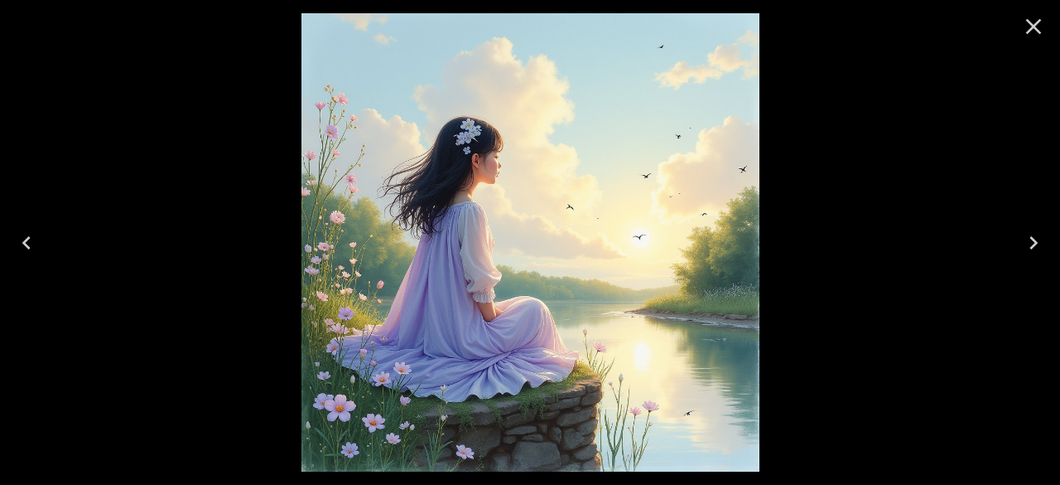
click at [1027, 31] on icon "Close" at bounding box center [1034, 27] width 16 height 16
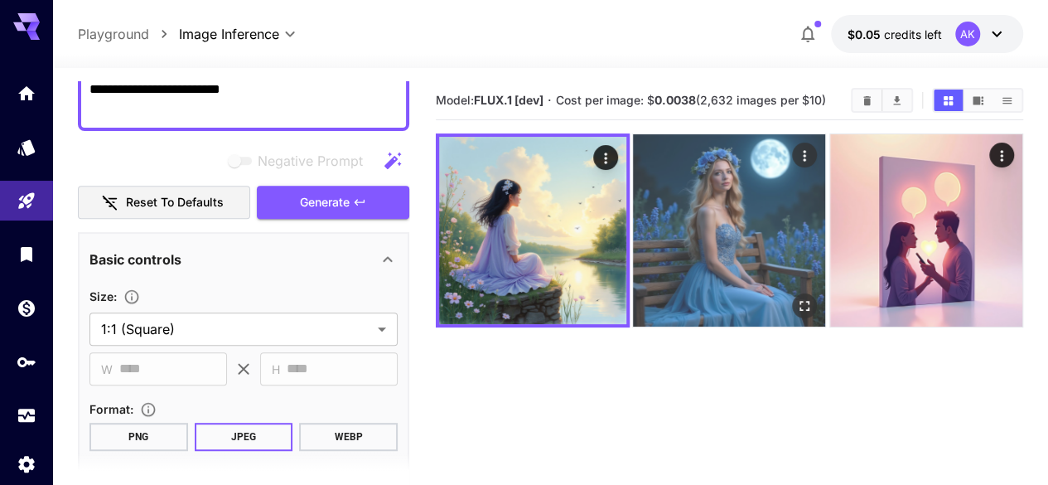
click at [684, 223] on img at bounding box center [729, 230] width 192 height 192
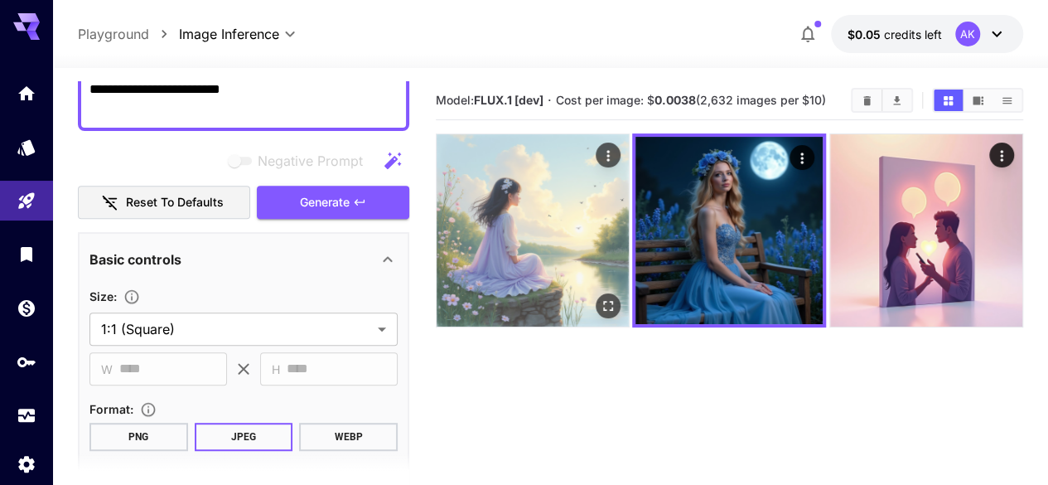
click at [600, 297] on icon "Open in fullscreen" at bounding box center [608, 305] width 17 height 17
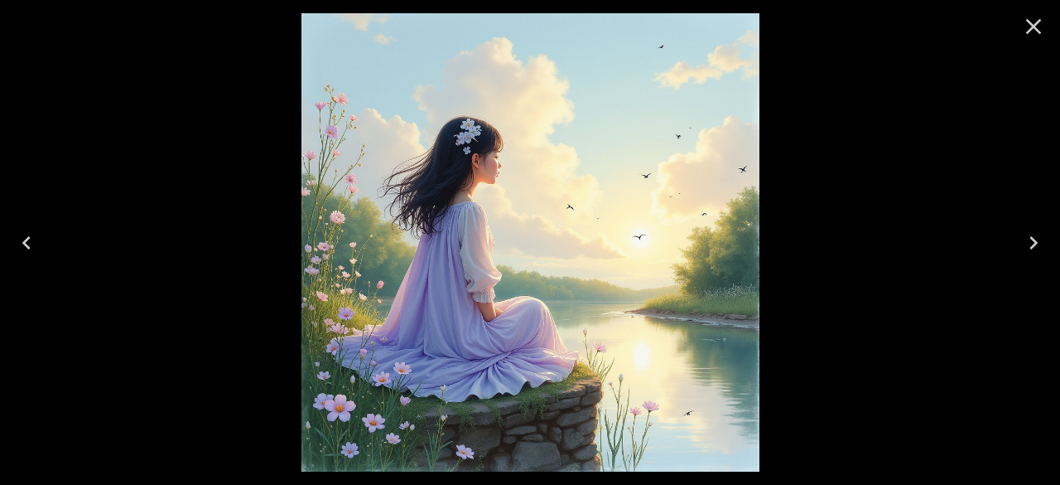
click at [1031, 26] on icon "Close" at bounding box center [1034, 26] width 27 height 27
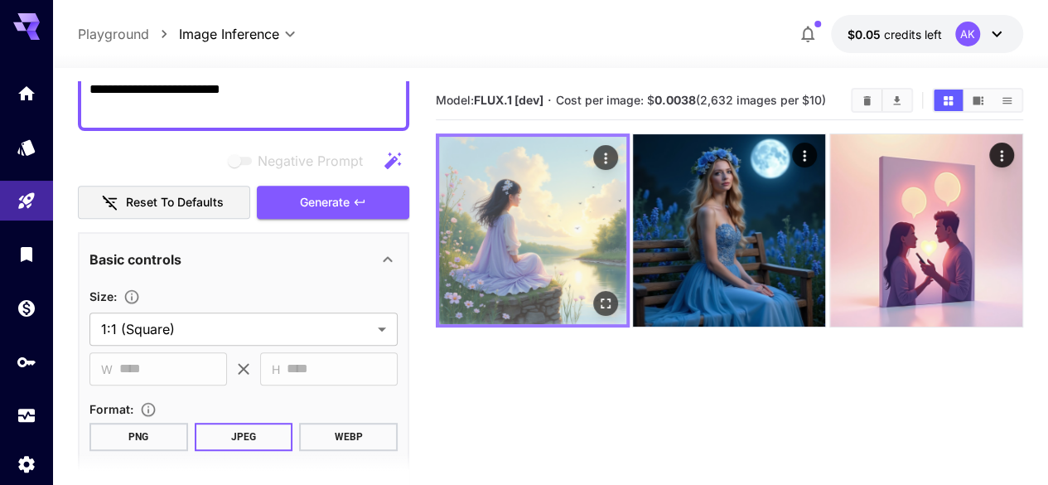
click at [521, 221] on img at bounding box center [532, 230] width 187 height 187
click at [593, 291] on button "Open in fullscreen" at bounding box center [605, 303] width 25 height 25
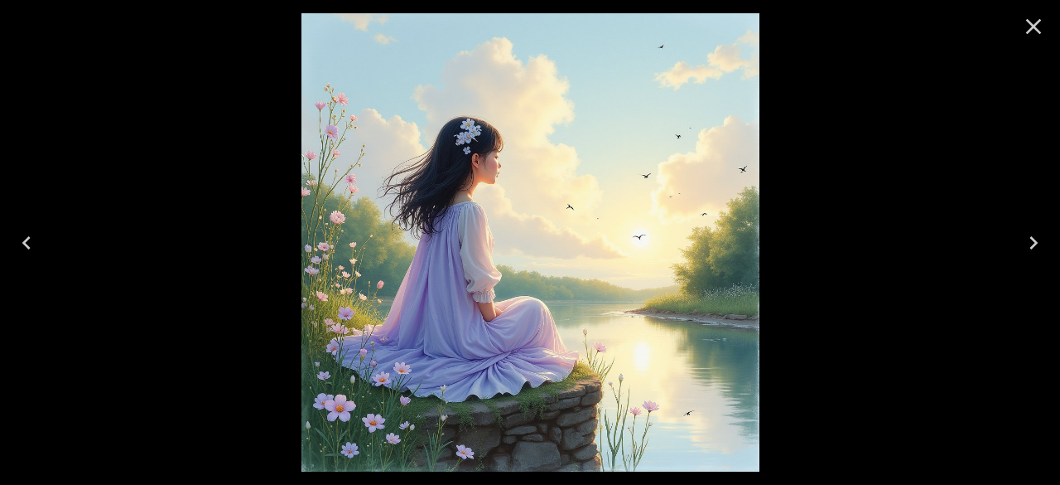
click at [1040, 27] on icon "Close" at bounding box center [1034, 26] width 27 height 27
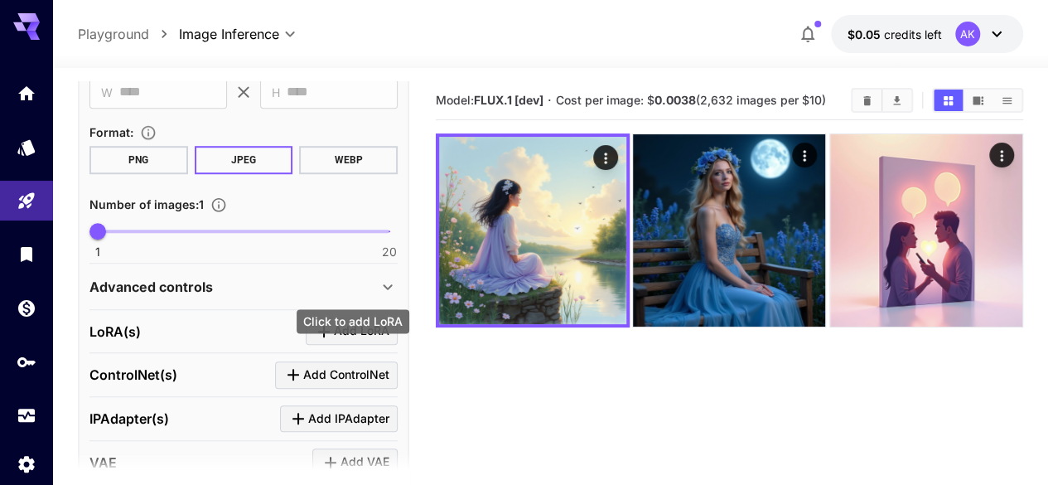
scroll to position [774, 0]
